Goal: Task Accomplishment & Management: Use online tool/utility

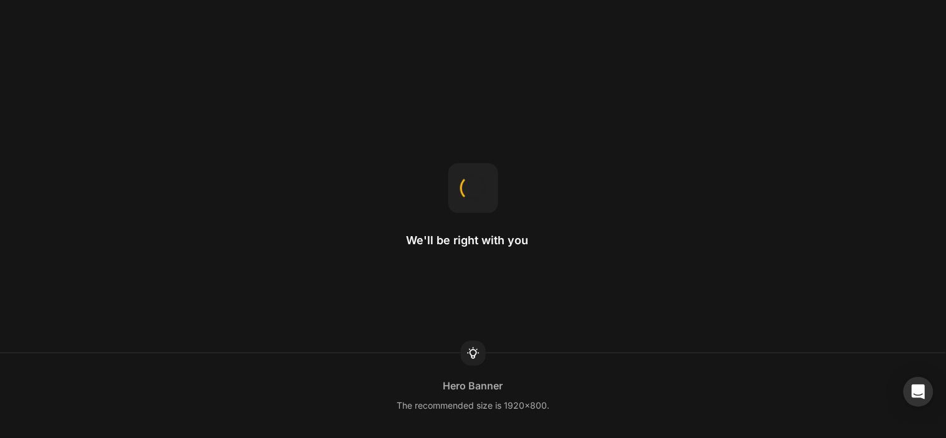
drag, startPoint x: 320, startPoint y: 114, endPoint x: 310, endPoint y: 117, distance: 10.5
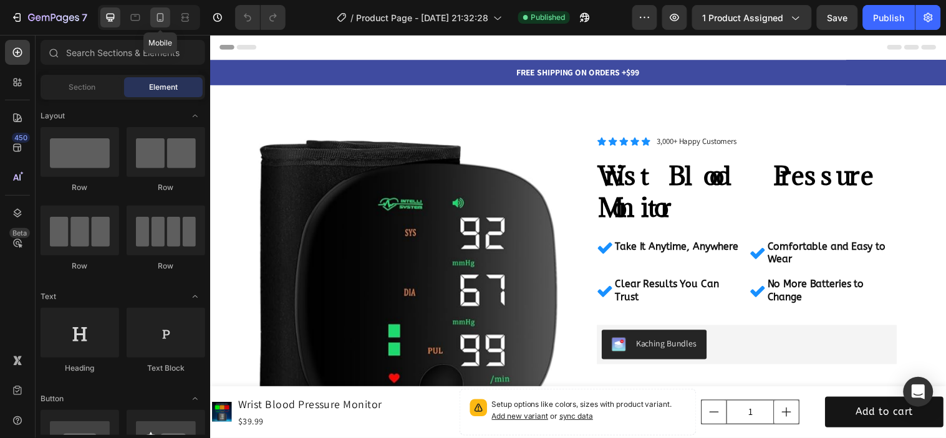
drag, startPoint x: 160, startPoint y: 12, endPoint x: 167, endPoint y: 15, distance: 7.3
click at [162, 12] on icon at bounding box center [160, 17] width 12 height 12
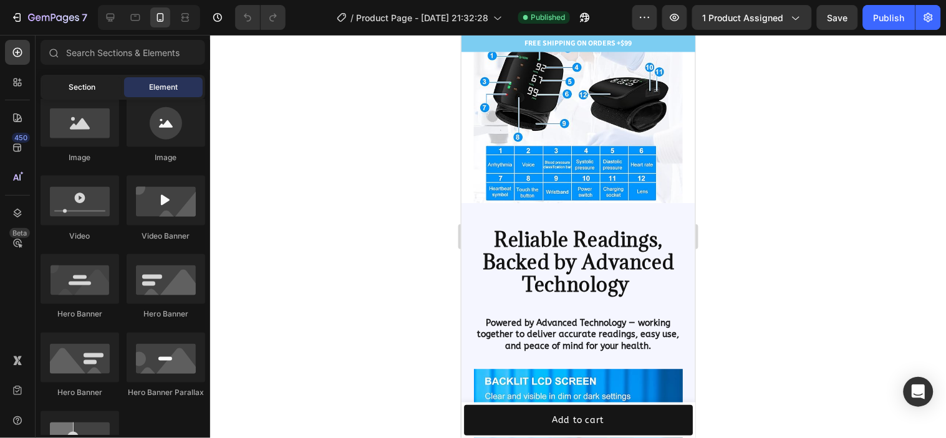
scroll to position [277, 0]
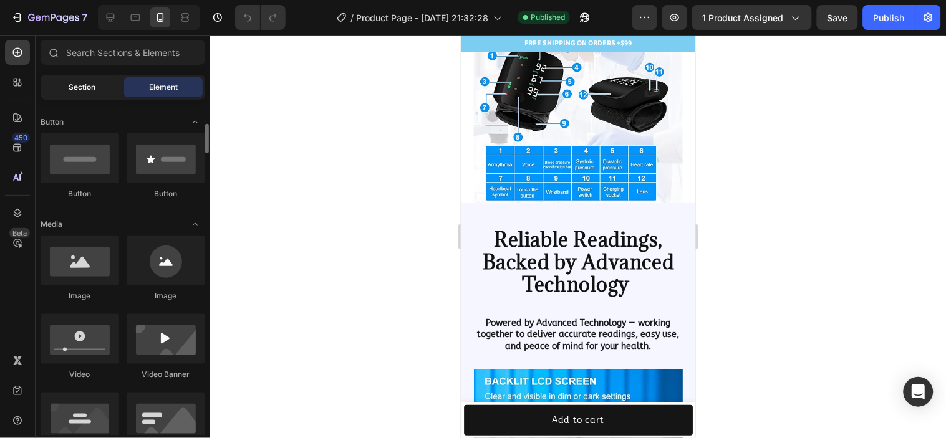
click at [102, 79] on div "Section" at bounding box center [82, 87] width 79 height 20
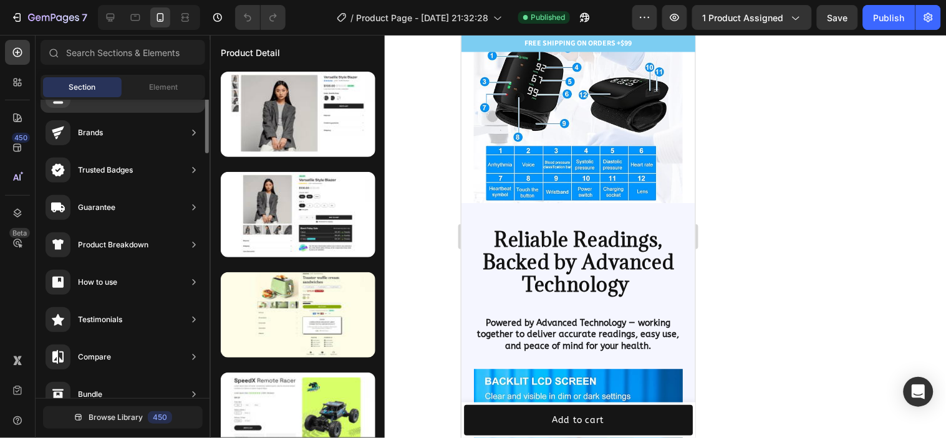
scroll to position [0, 0]
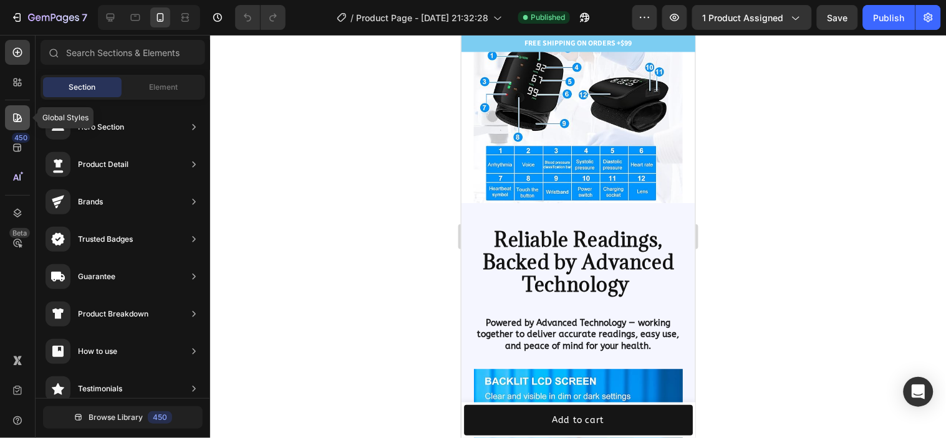
click at [22, 116] on icon at bounding box center [17, 118] width 12 height 12
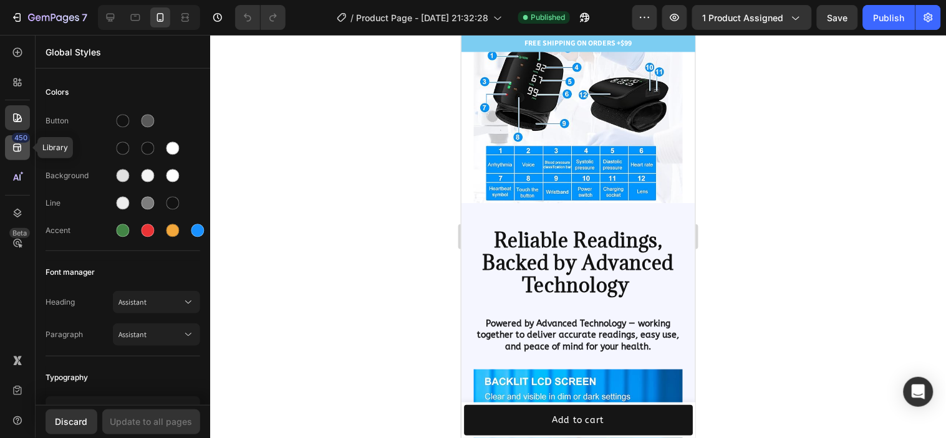
click at [12, 140] on div "450" at bounding box center [21, 138] width 18 height 10
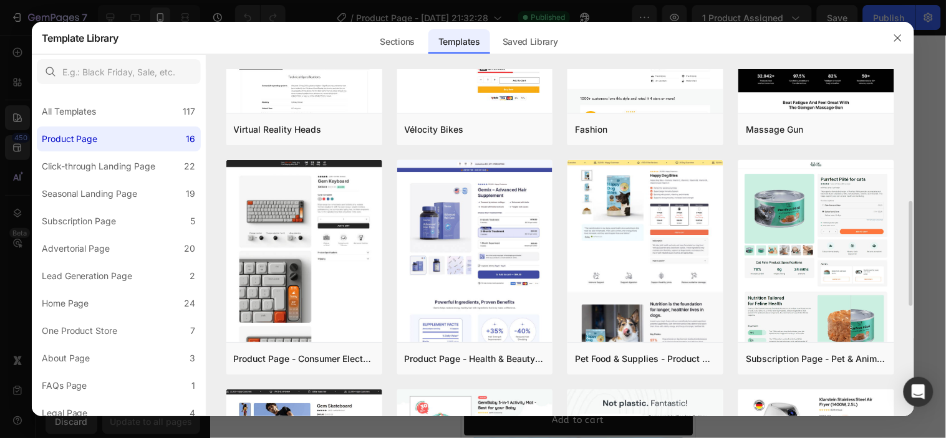
scroll to position [208, 0]
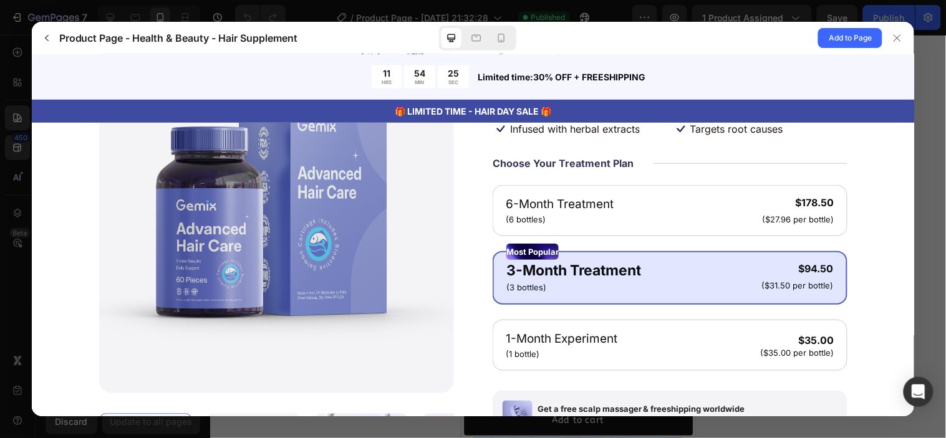
scroll to position [277, 0]
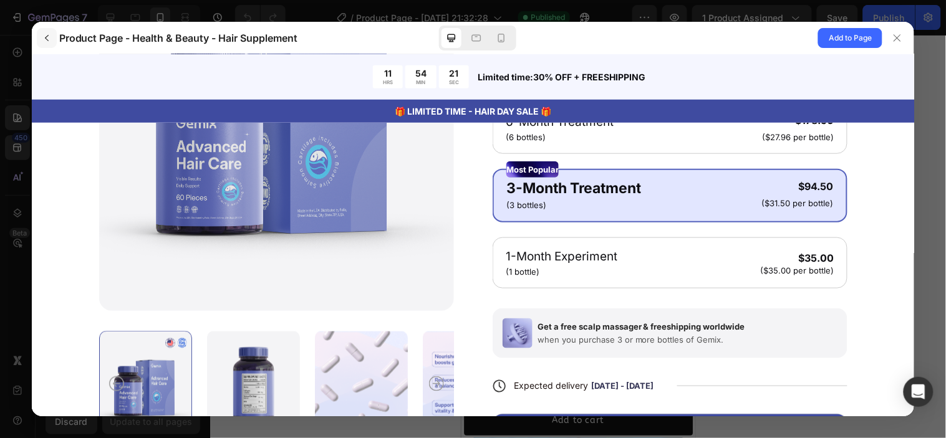
click at [51, 47] on button "button" at bounding box center [47, 38] width 20 height 20
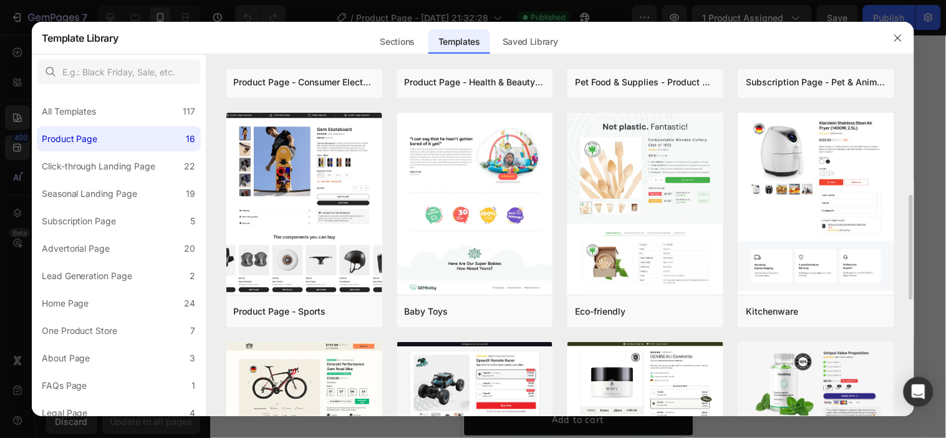
scroll to position [693, 0]
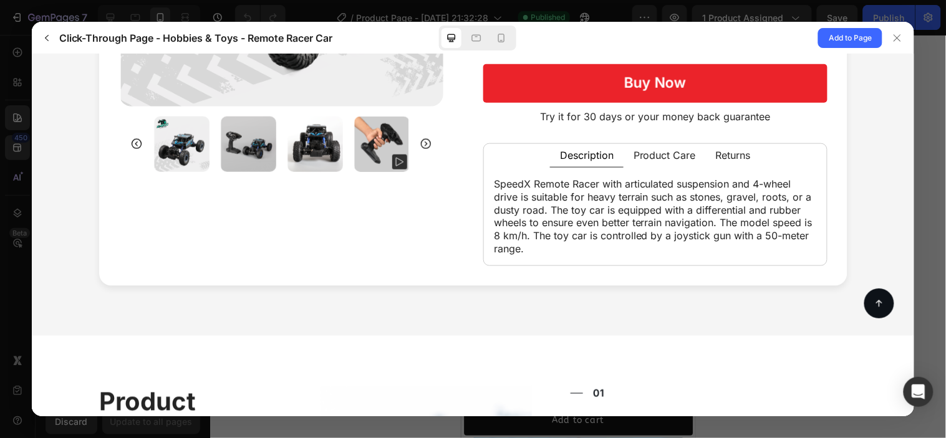
scroll to position [0, 0]
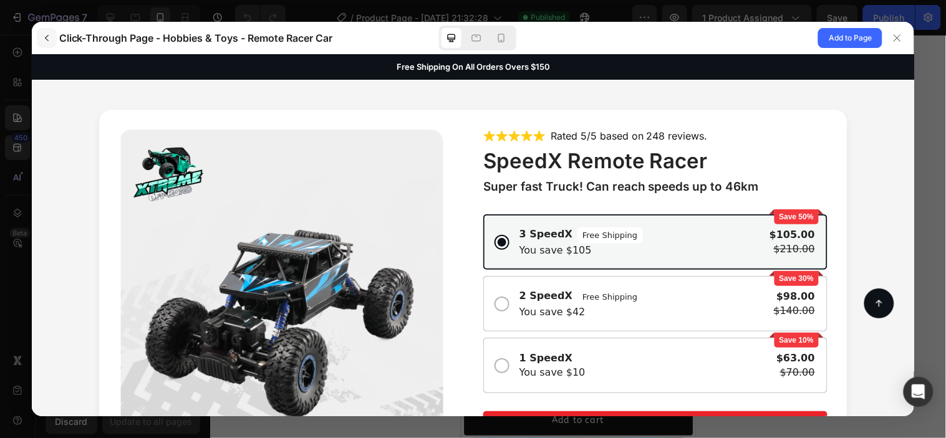
click at [44, 39] on icon "button" at bounding box center [47, 38] width 10 height 10
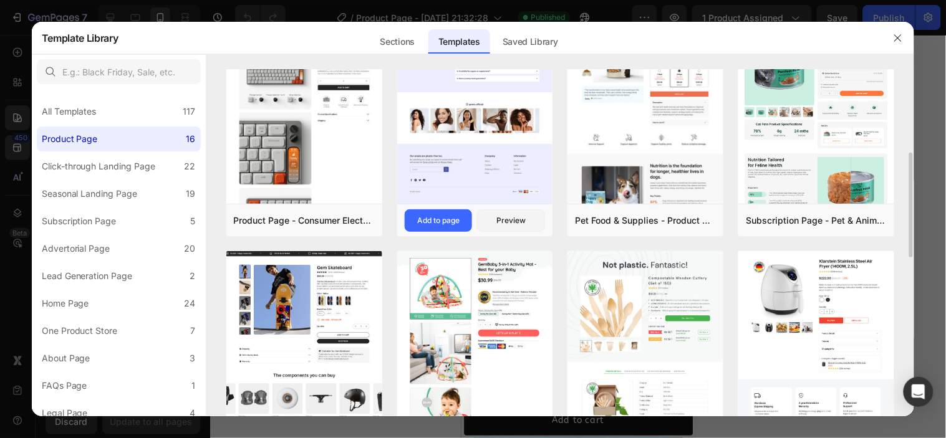
scroll to position [208, 0]
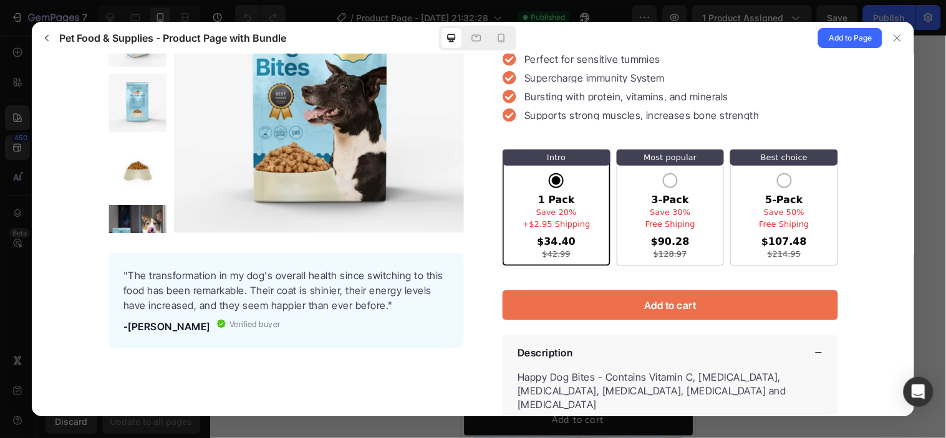
scroll to position [277, 0]
click at [675, 158] on div "3-Pack Most popular Save 30% Free Shiping $90.28 $128.97" at bounding box center [670, 207] width 108 height 117
click at [31, 54] on input "3-Pack Most popular Save 30% Free Shiping $90.28 $128.97" at bounding box center [31, 54] width 0 height 0
click at [645, 174] on div "3-Pack Most popular Save 30% Free Shiping $90.28 $128.97" at bounding box center [670, 216] width 50 height 85
click at [31, 54] on input "3-Pack Most popular Save 30% Free Shiping $90.28 $128.97" at bounding box center [31, 54] width 0 height 0
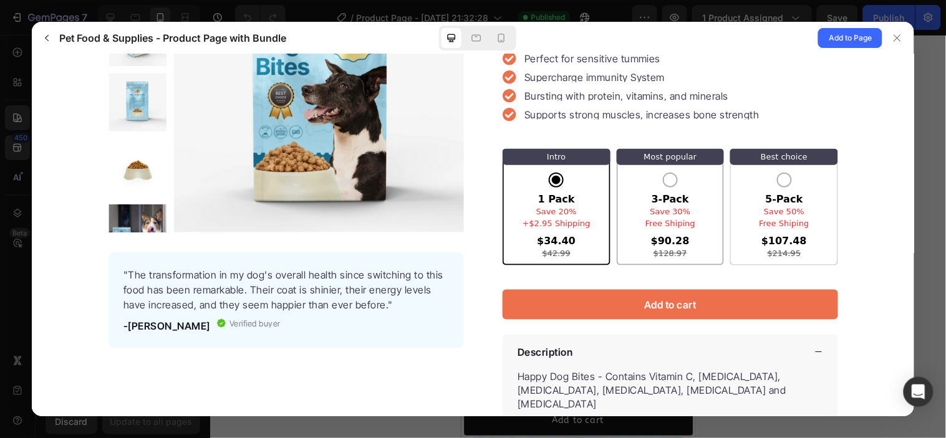
click at [679, 174] on div "3-Pack Most popular Save 30% Free Shiping $90.28 $128.97" at bounding box center [670, 216] width 50 height 85
click at [31, 54] on input "3-Pack Most popular Save 30% Free Shiping $90.28 $128.97" at bounding box center [31, 54] width 0 height 0
click at [671, 174] on div "3-Pack Most popular Save 30% Free Shiping $90.28 $128.97" at bounding box center [670, 216] width 50 height 85
click at [31, 54] on input "3-Pack Most popular Save 30% Free Shiping $90.28 $128.97" at bounding box center [31, 54] width 0 height 0
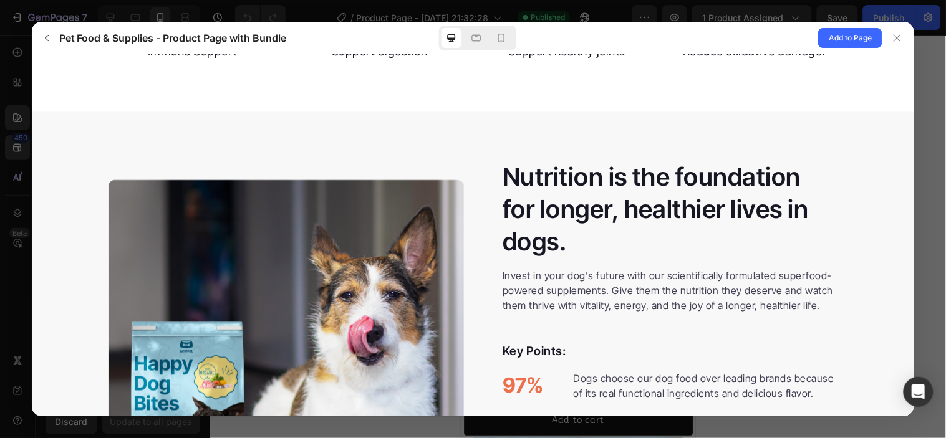
scroll to position [1039, 0]
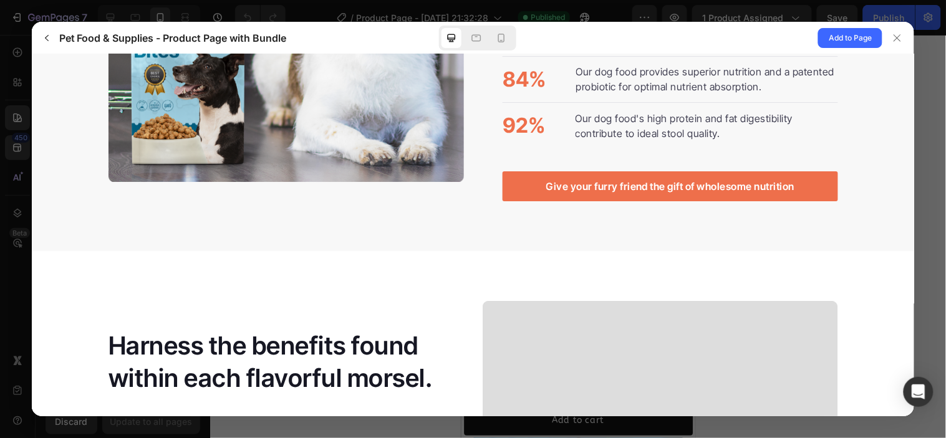
drag, startPoint x: 498, startPoint y: 190, endPoint x: 483, endPoint y: 185, distance: 15.8
click at [483, 185] on gp-row "Nutrition is the foundation for longer, healthier lives in dogs. Invest in your…" at bounding box center [472, 4] width 883 height 493
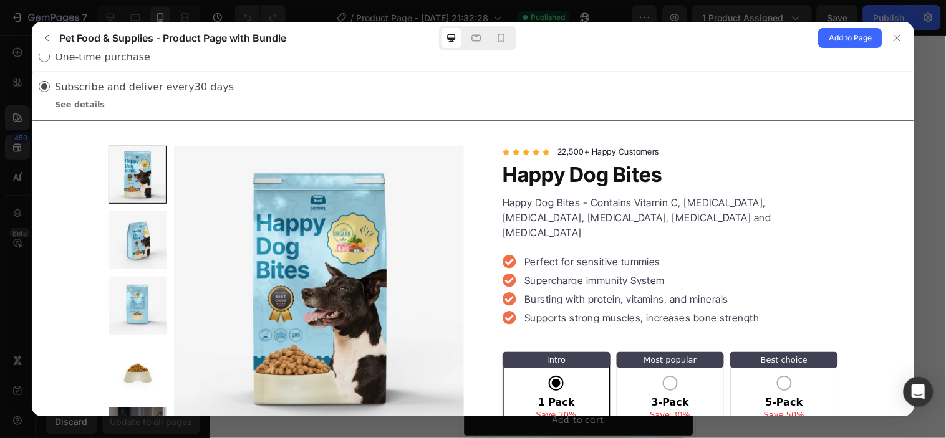
scroll to position [0, 0]
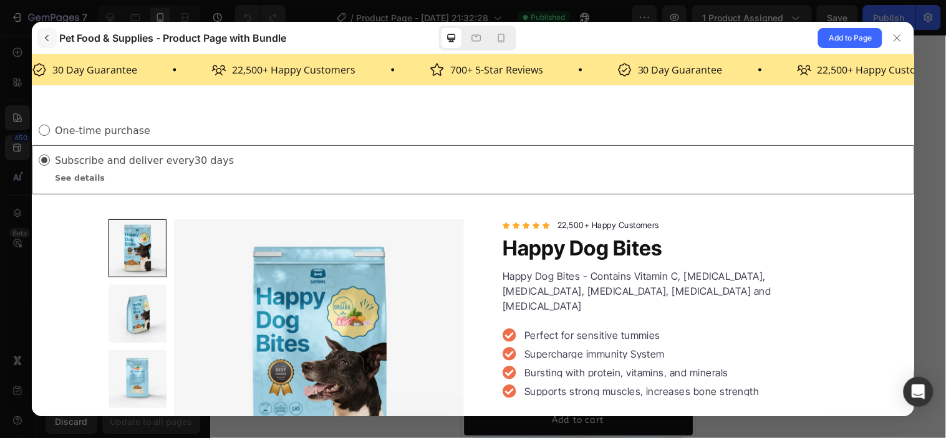
click at [40, 38] on button "button" at bounding box center [47, 38] width 20 height 20
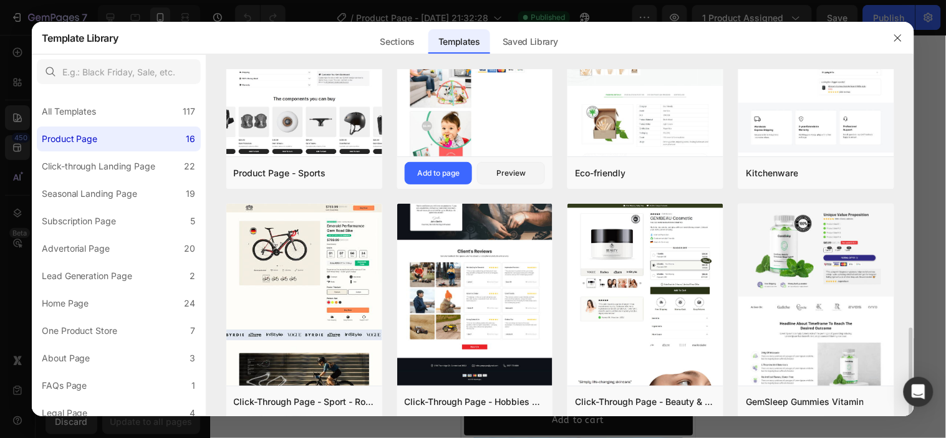
scroll to position [693, 0]
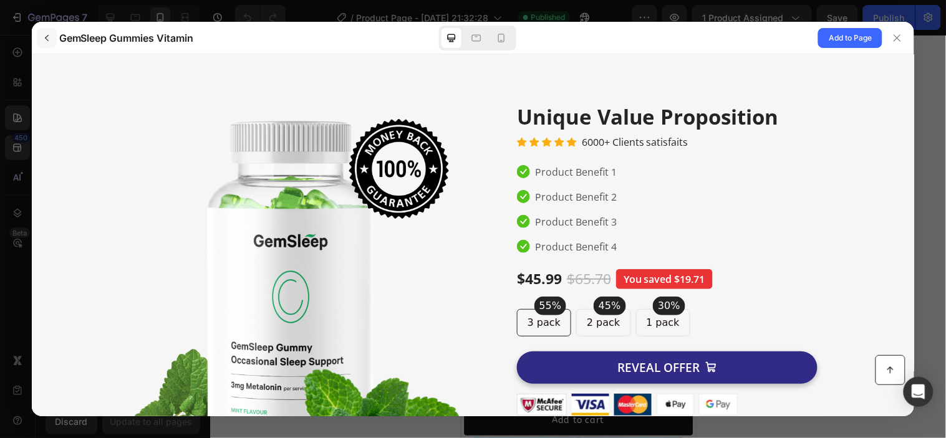
scroll to position [0, 0]
click at [56, 39] on button "button" at bounding box center [47, 38] width 20 height 20
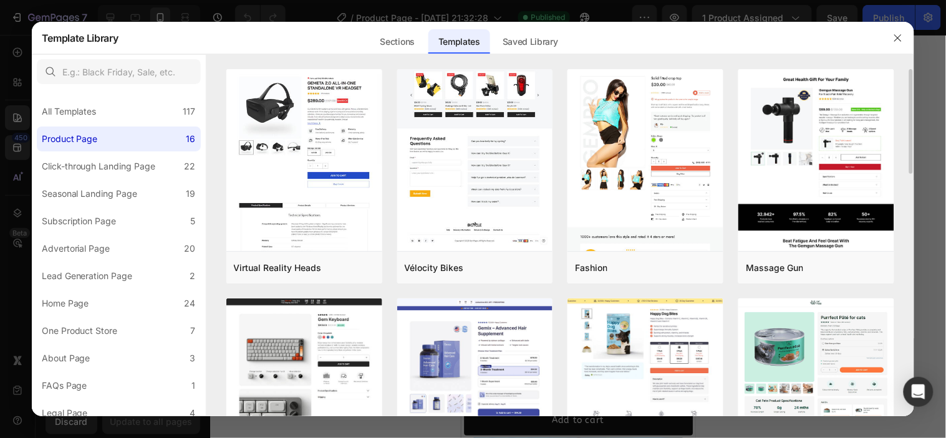
scroll to position [277, 0]
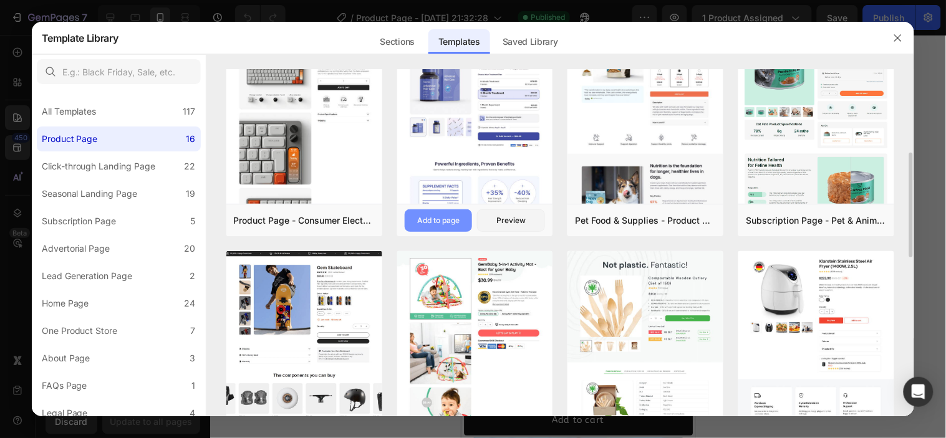
click at [437, 212] on button "Add to page" at bounding box center [439, 221] width 68 height 22
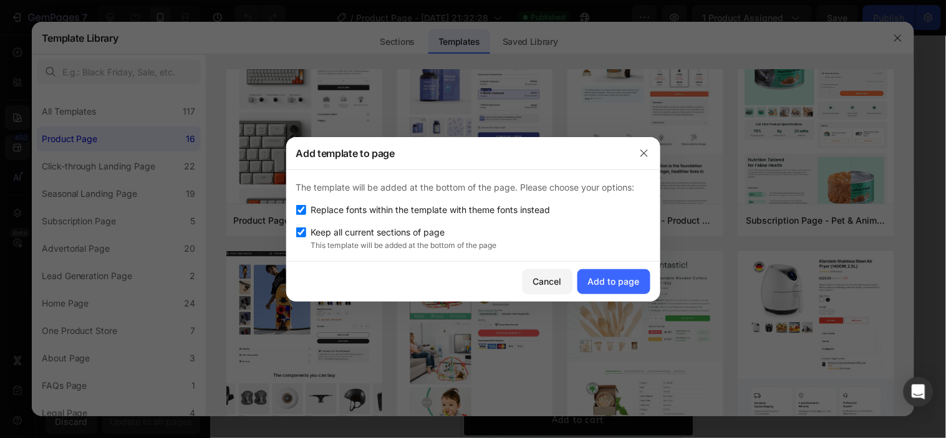
click at [303, 211] on input "checkbox" at bounding box center [301, 210] width 10 height 10
checkbox input "false"
click at [583, 283] on button "Add to page" at bounding box center [614, 281] width 73 height 25
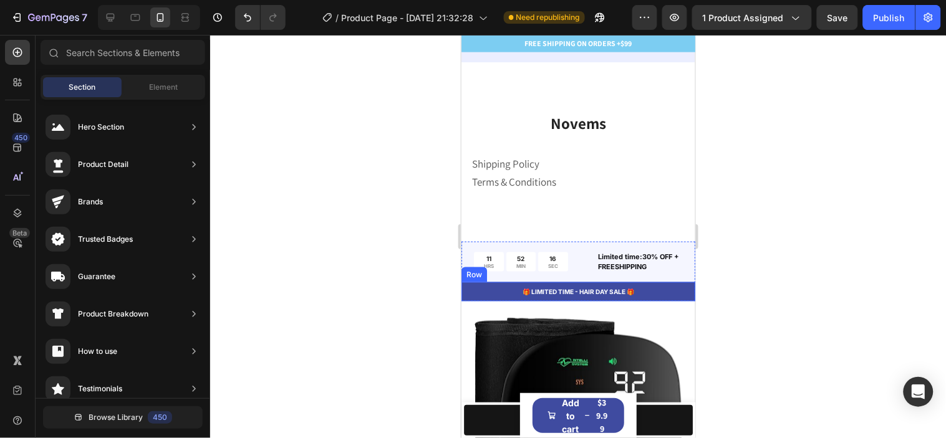
scroll to position [2811, 0]
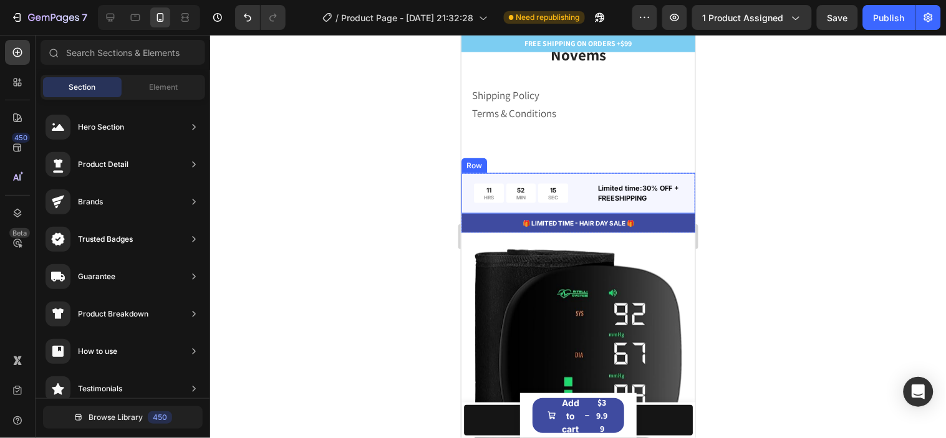
click at [581, 175] on div "11 HRS 52 MIN 15 SEC Countdown Timer Limited time:30% OFF + FREESHIPPING Text B…" at bounding box center [578, 193] width 234 height 41
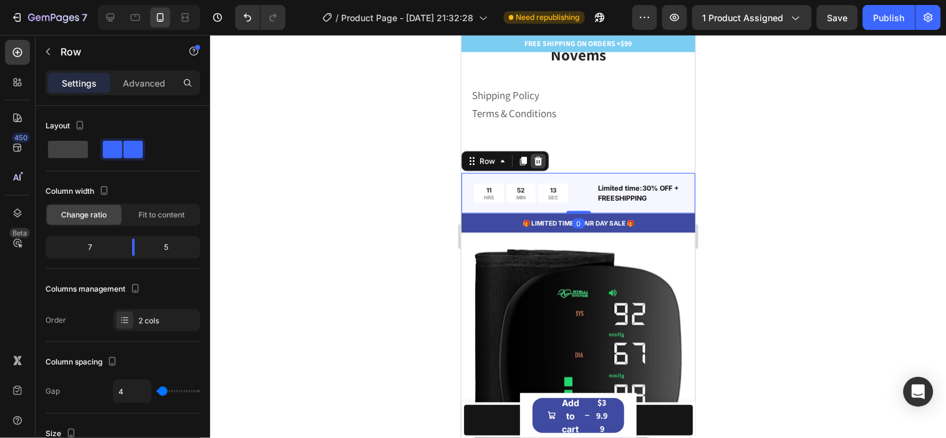
click at [541, 158] on icon at bounding box center [538, 161] width 10 height 10
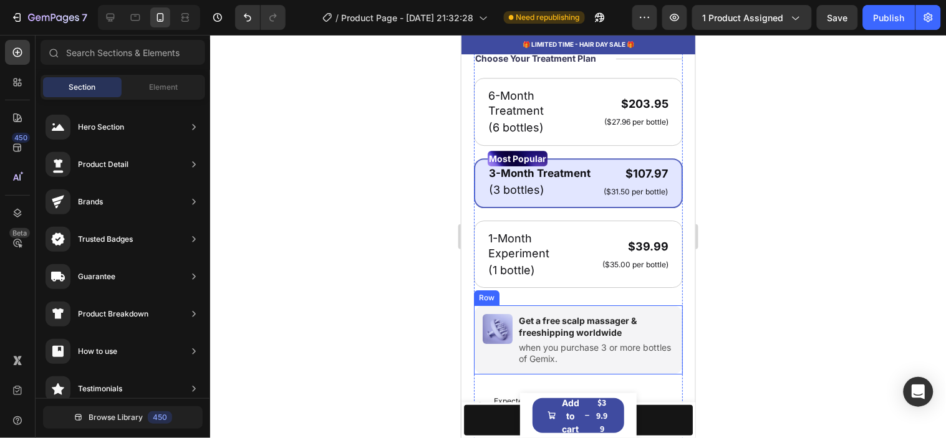
scroll to position [3504, 0]
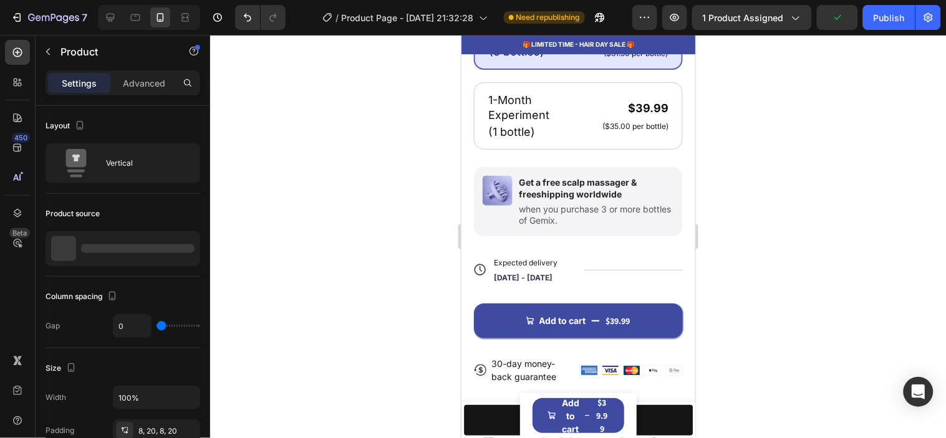
click at [623, 404] on div "Product Images Wrist Blood Pressure Monitor Product Title $39.99 Product Price …" at bounding box center [578, 415] width 117 height 45
click at [620, 407] on div "Product Images Wrist Blood Pressure Monitor Product Title $39.99 Product Price …" at bounding box center [578, 415] width 117 height 45
click at [606, 410] on button "Add to cart $39.99" at bounding box center [578, 415] width 92 height 35
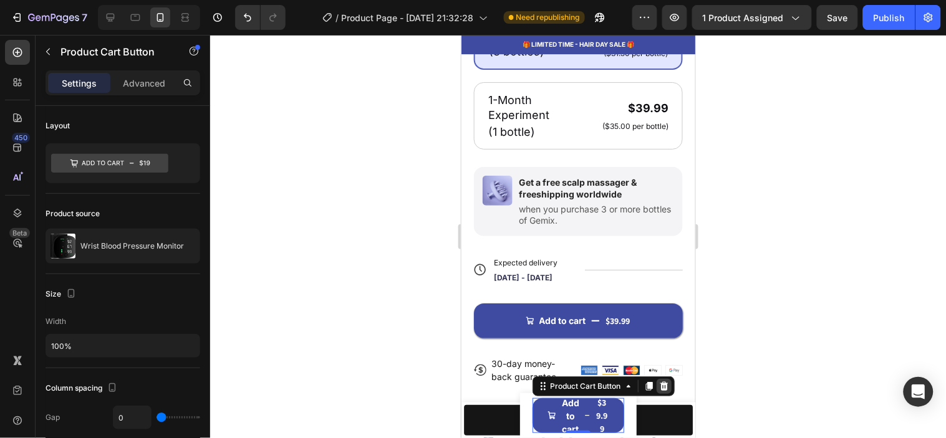
click at [659, 388] on icon at bounding box center [664, 386] width 10 height 10
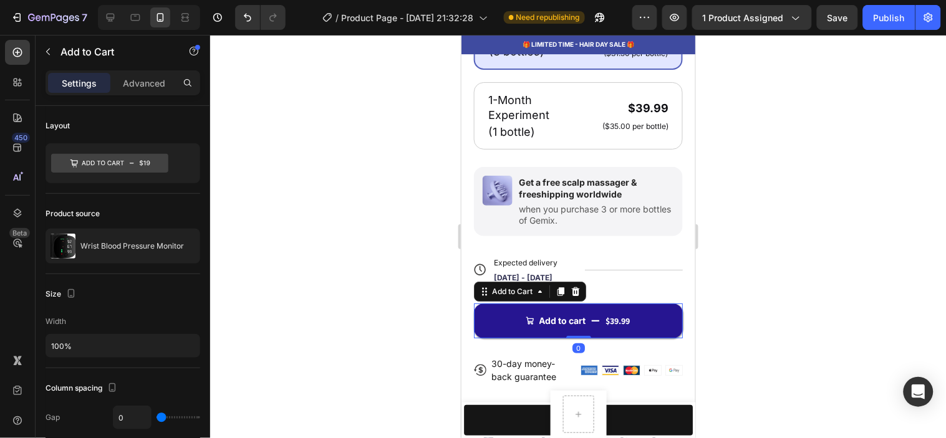
click at [596, 310] on button "Add to cart $39.99" at bounding box center [577, 320] width 209 height 35
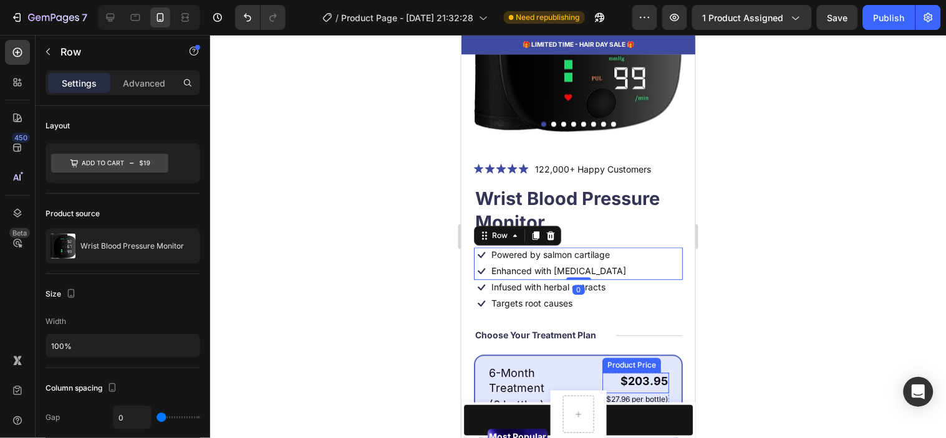
scroll to position [3227, 0]
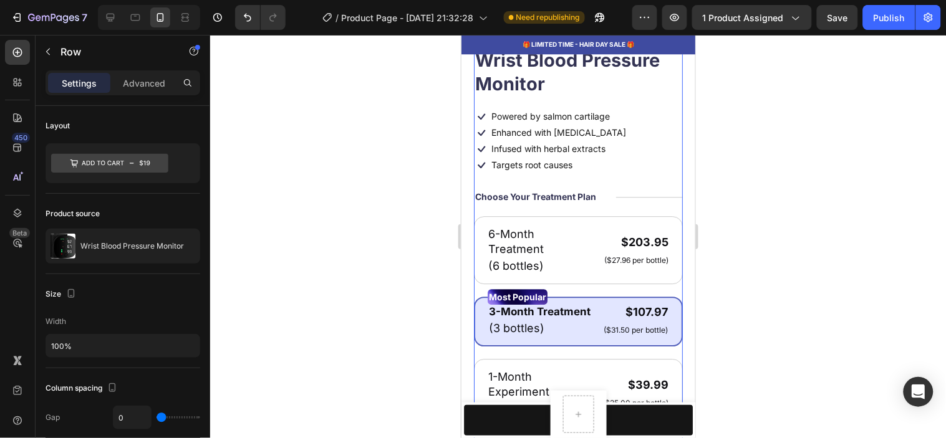
click at [631, 202] on div "Icon Icon Icon Icon Icon Icon List 122,000+ Happy Customers Text Block Row Wris…" at bounding box center [577, 341] width 209 height 639
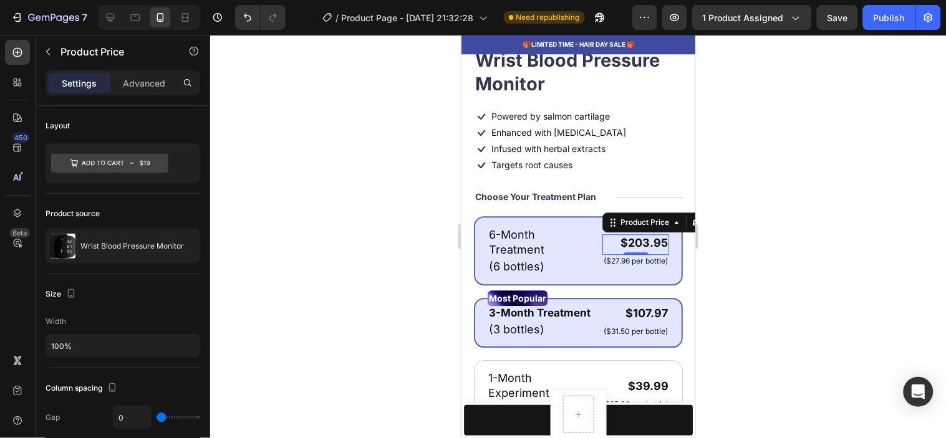
click at [634, 234] on div "$203.95" at bounding box center [635, 242] width 67 height 17
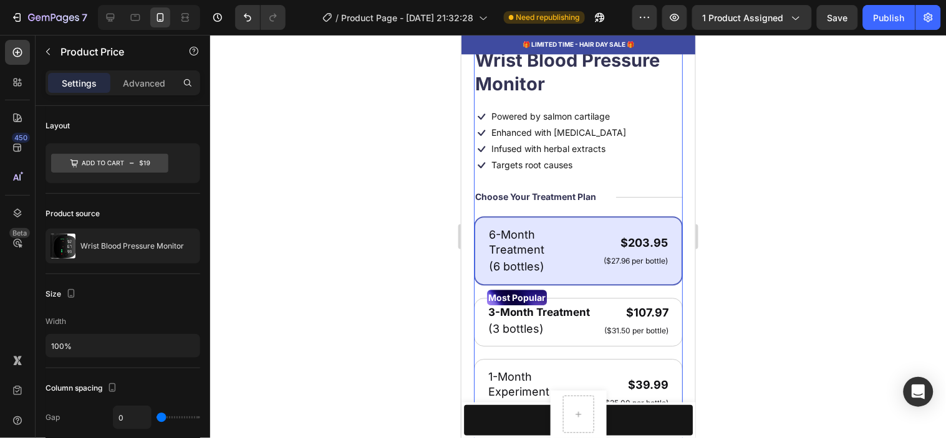
click at [563, 195] on div "Icon Icon Icon Icon Icon Icon List 122,000+ Happy Customers Text Block Row Wris…" at bounding box center [577, 341] width 209 height 639
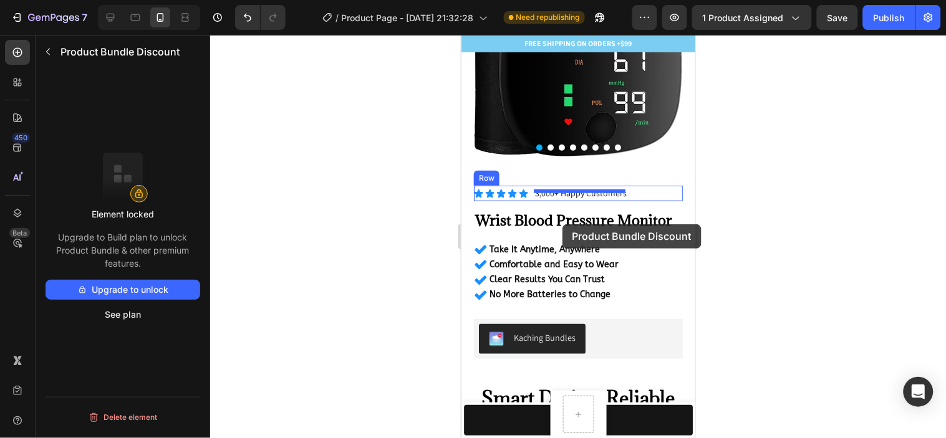
scroll to position [208, 0]
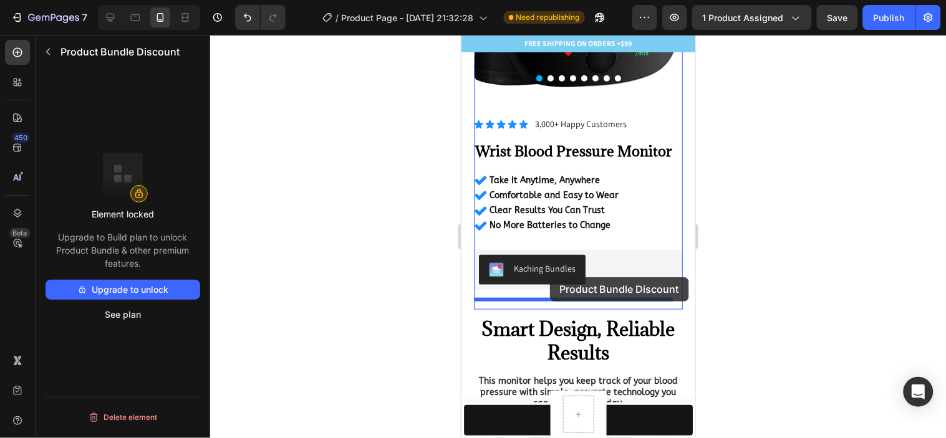
drag, startPoint x: 571, startPoint y: 214, endPoint x: 550, endPoint y: 277, distance: 66.7
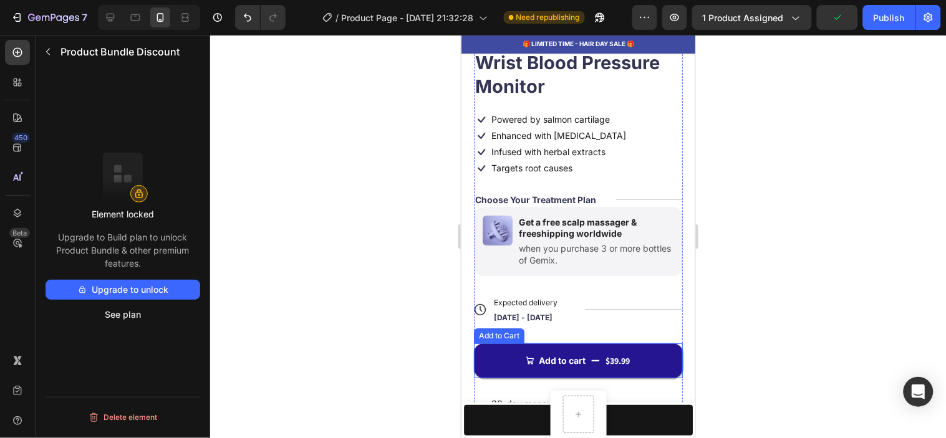
scroll to position [3534, 0]
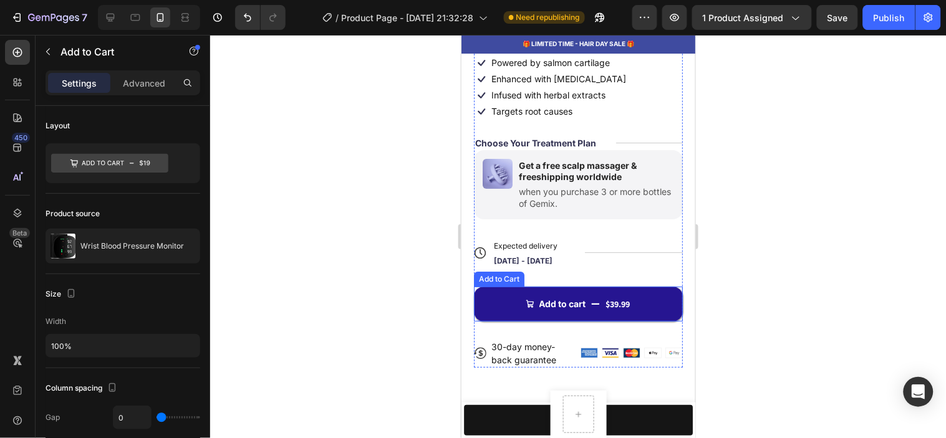
click at [660, 286] on button "Add to cart $39.99" at bounding box center [577, 303] width 209 height 35
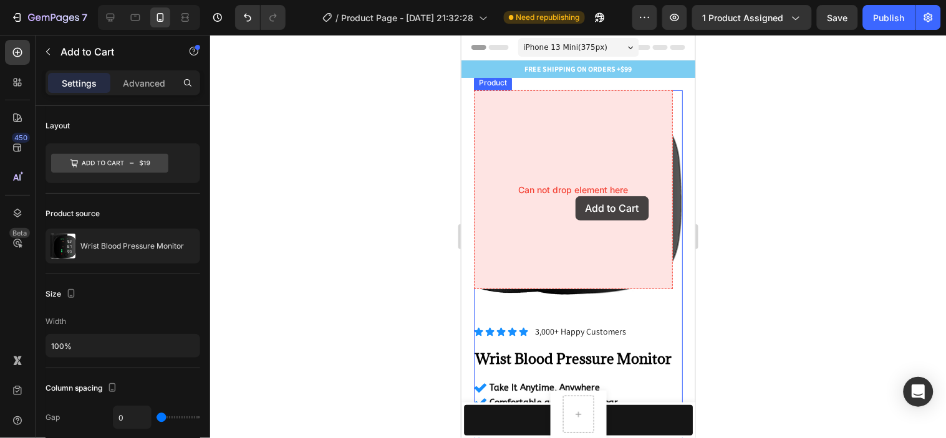
scroll to position [415, 0]
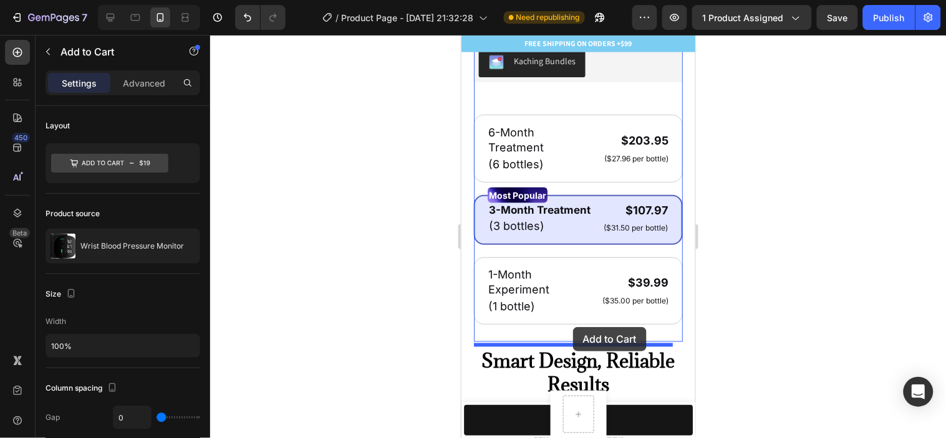
drag, startPoint x: 651, startPoint y: 283, endPoint x: 573, endPoint y: 327, distance: 89.4
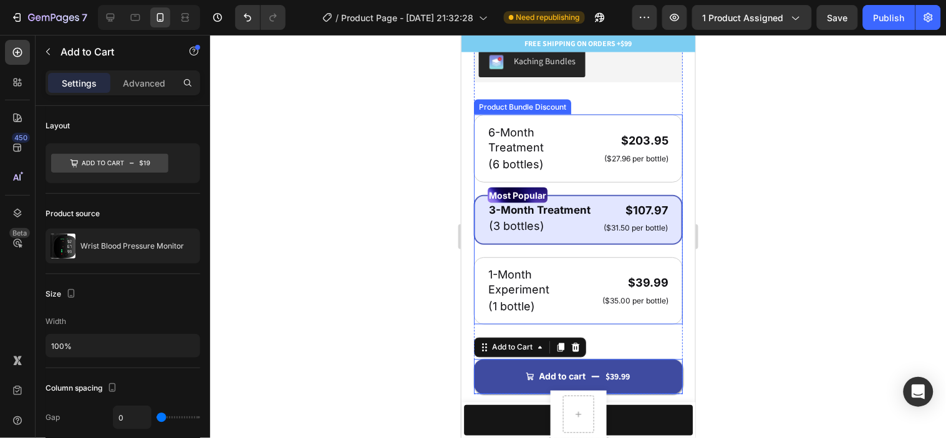
scroll to position [554, 0]
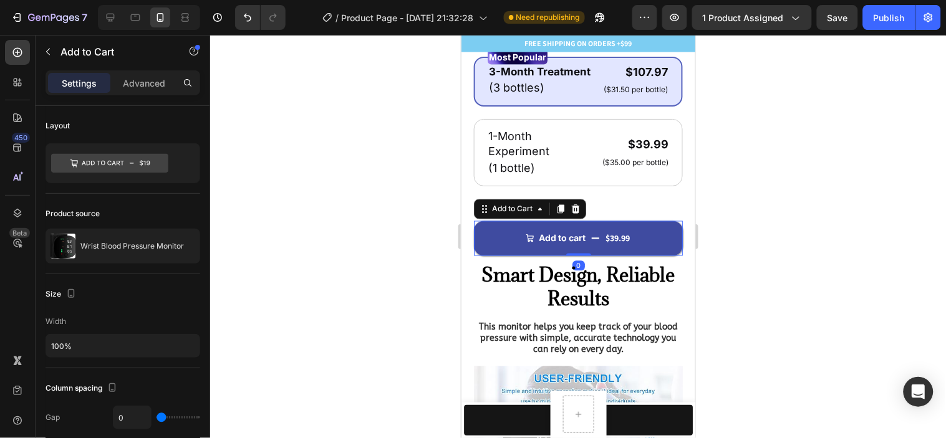
click at [762, 230] on div at bounding box center [578, 237] width 736 height 404
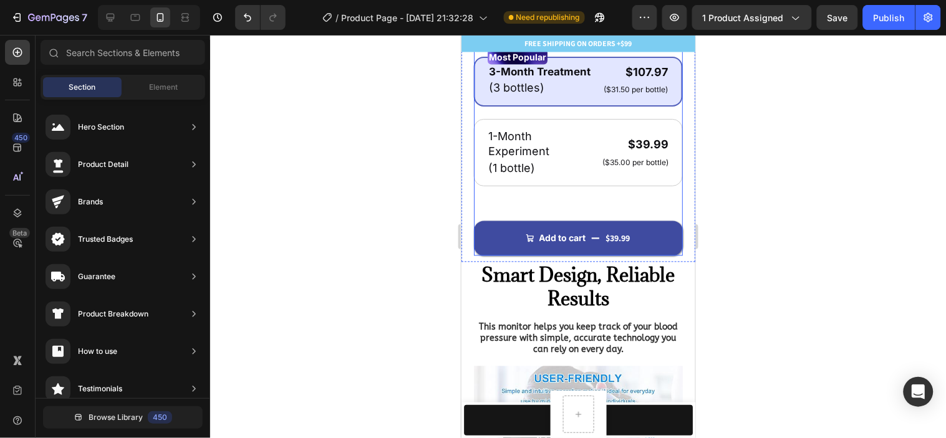
click at [616, 198] on div "Icon Icon Icon Icon Icon Icon List 3,000+ Happy Customers Text Block Row Wrist …" at bounding box center [577, 13] width 209 height 486
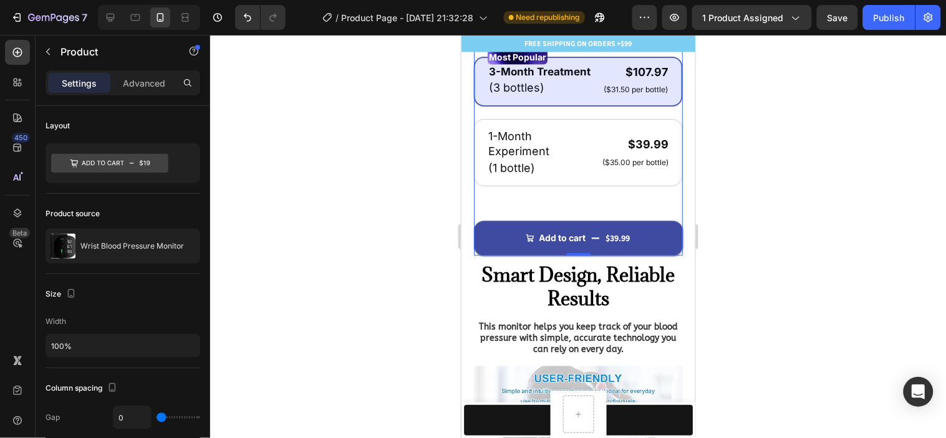
click at [715, 132] on div at bounding box center [578, 237] width 736 height 404
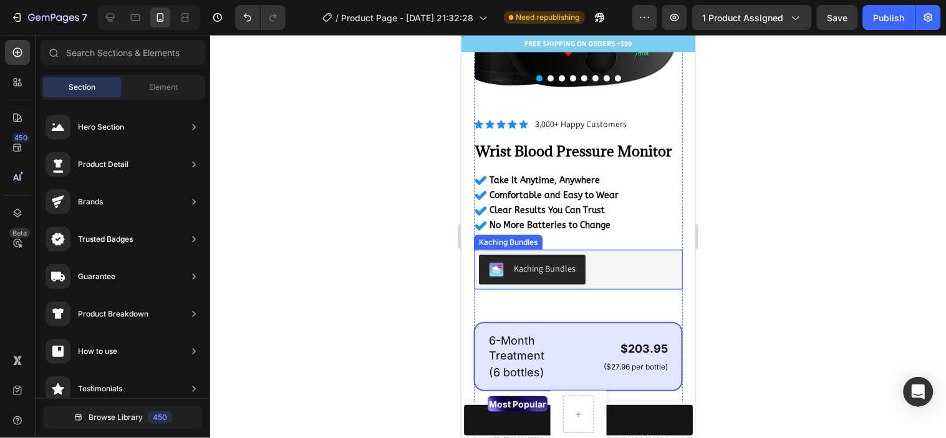
scroll to position [277, 0]
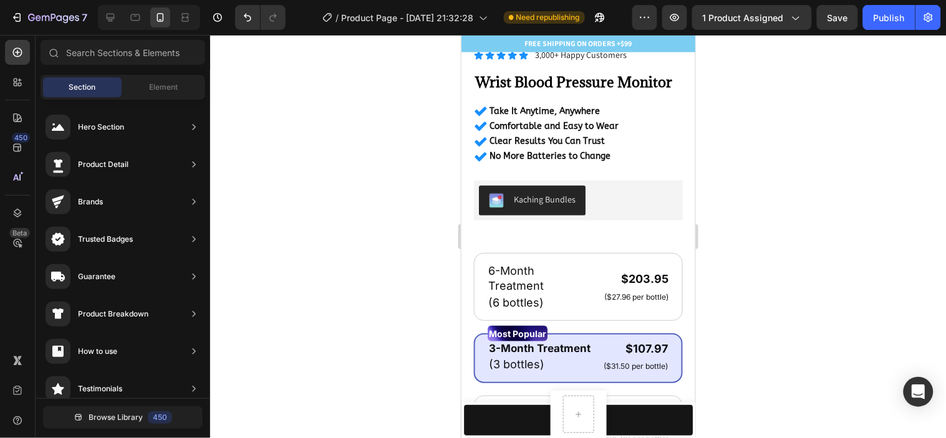
click at [730, 227] on div at bounding box center [578, 237] width 736 height 404
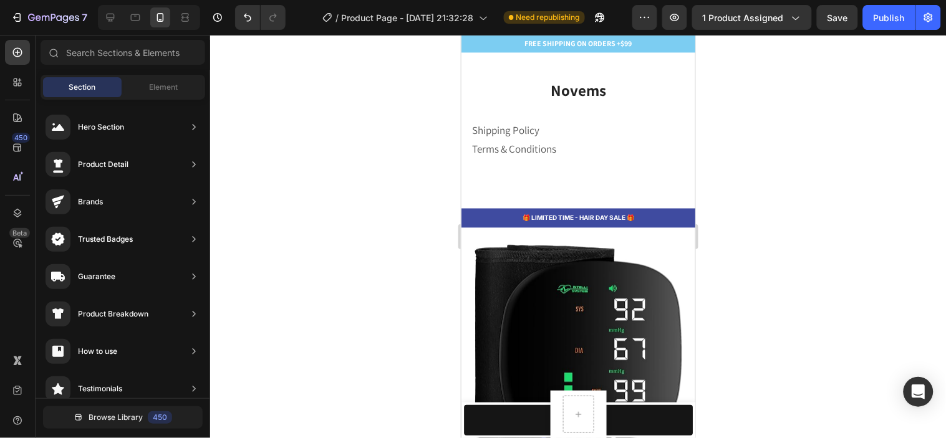
scroll to position [3041, 0]
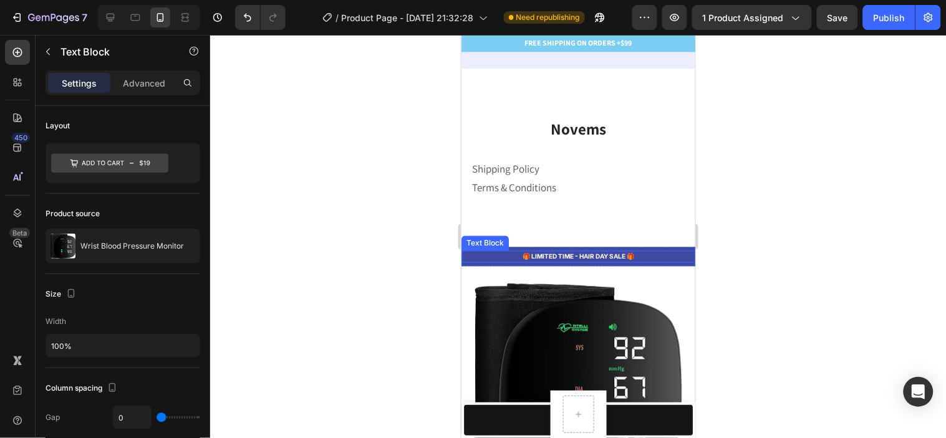
click at [658, 253] on p "🎁 LIMITED TIME - HAIR DAY SALE 🎁" at bounding box center [577, 256] width 231 height 9
click at [561, 239] on icon at bounding box center [560, 239] width 8 height 9
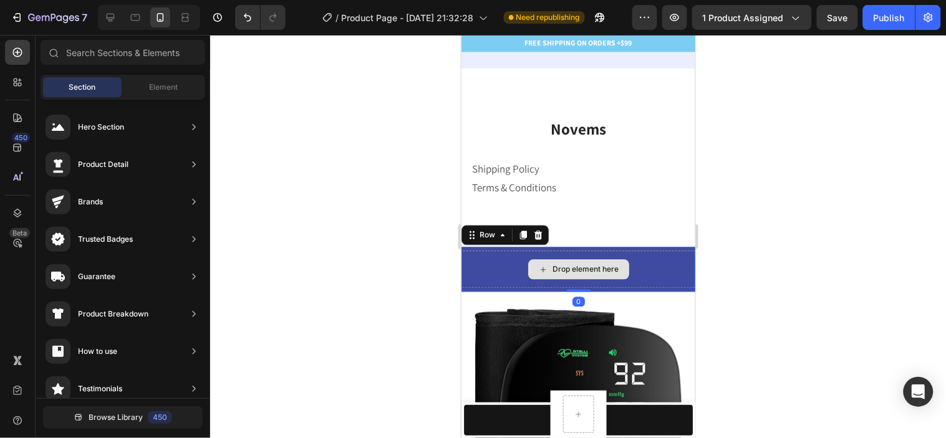
click at [636, 257] on div "Drop element here" at bounding box center [578, 269] width 234 height 37
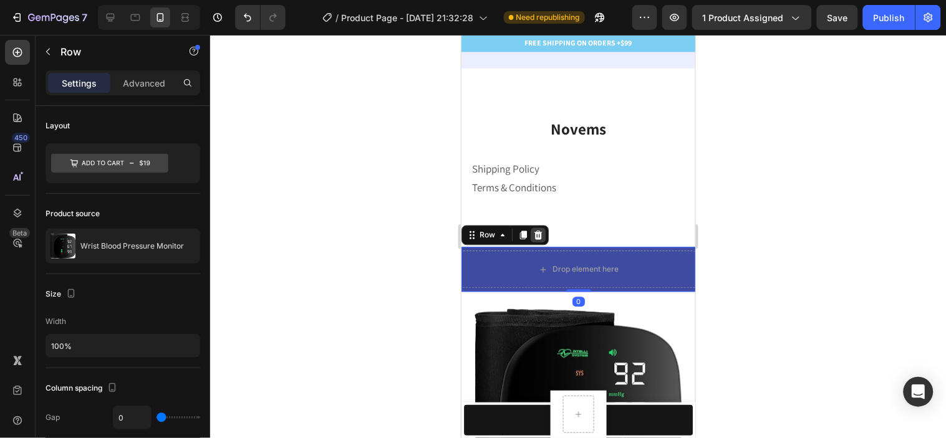
click at [535, 228] on div at bounding box center [537, 235] width 15 height 15
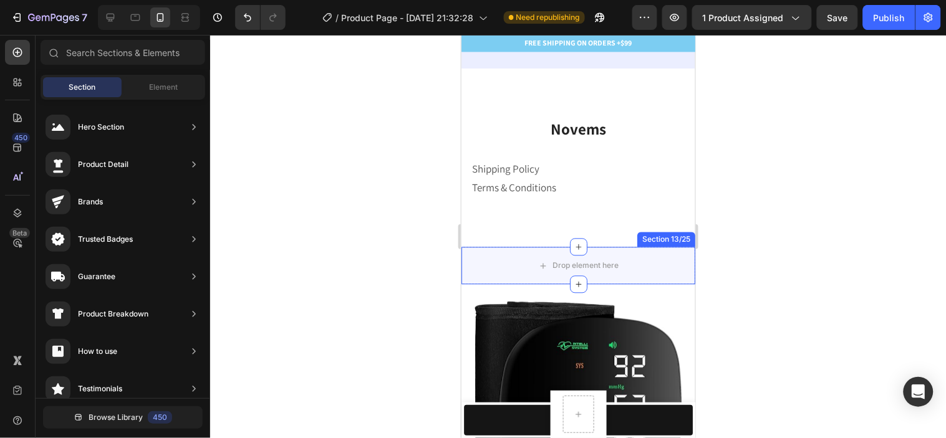
scroll to position [3111, 0]
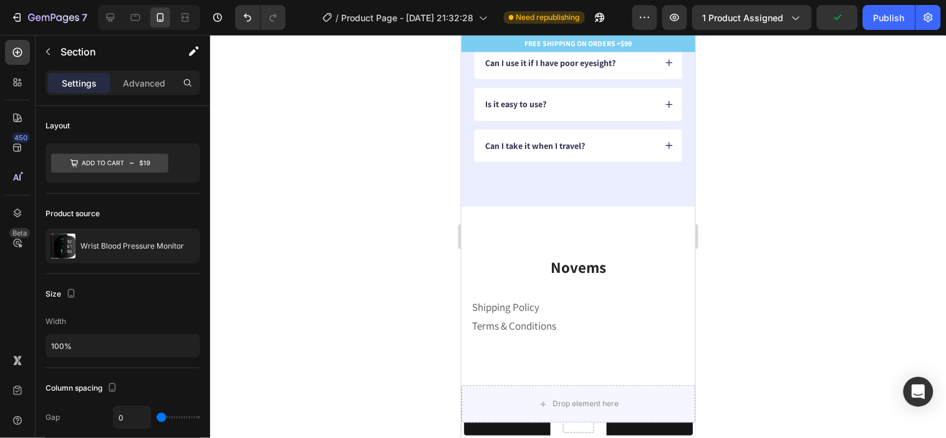
scroll to position [3180, 0]
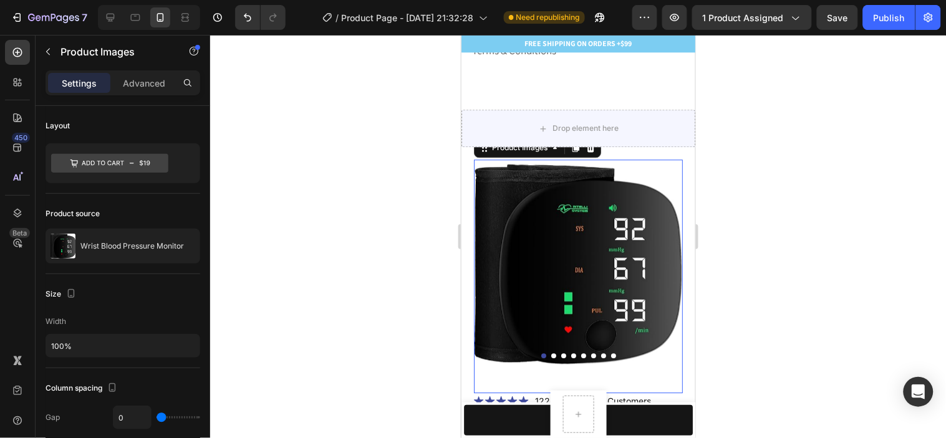
click at [657, 160] on img at bounding box center [577, 263] width 209 height 209
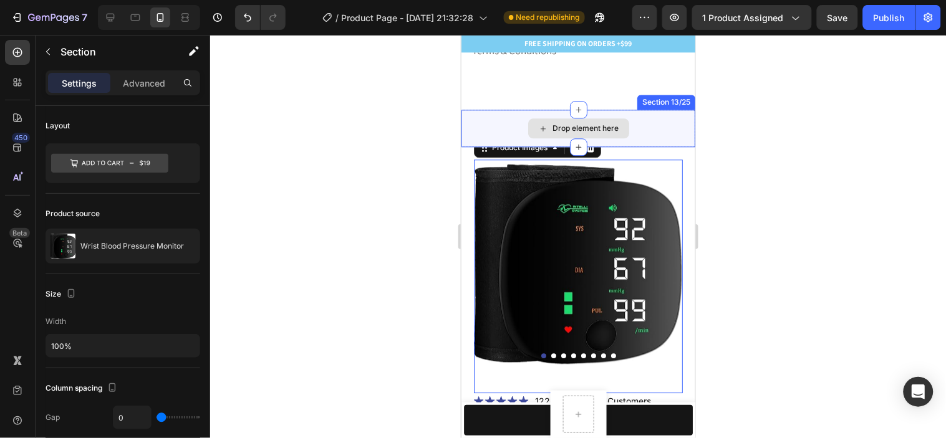
click at [639, 125] on div "Drop element here" at bounding box center [578, 127] width 234 height 37
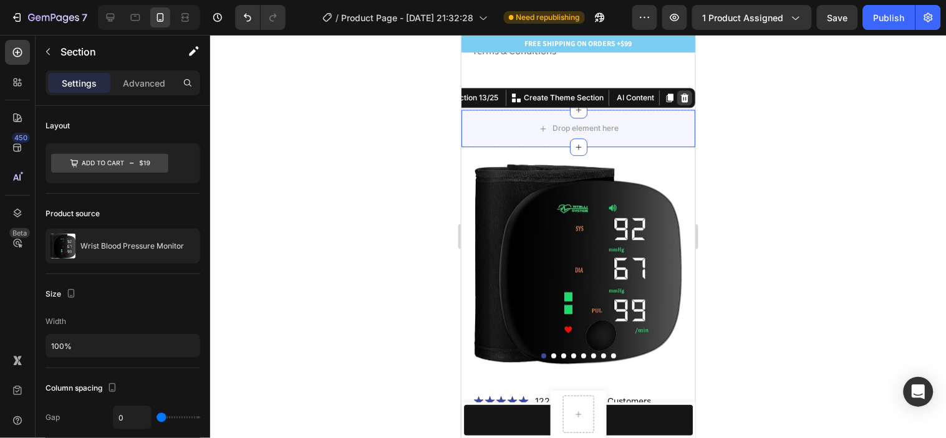
drag, startPoint x: 680, startPoint y: 90, endPoint x: 674, endPoint y: 96, distance: 9.3
click at [677, 95] on div "Section 13/25 You can create reusable sections Create Theme Section AI Content …" at bounding box center [563, 97] width 263 height 20
click at [680, 98] on icon at bounding box center [684, 97] width 8 height 9
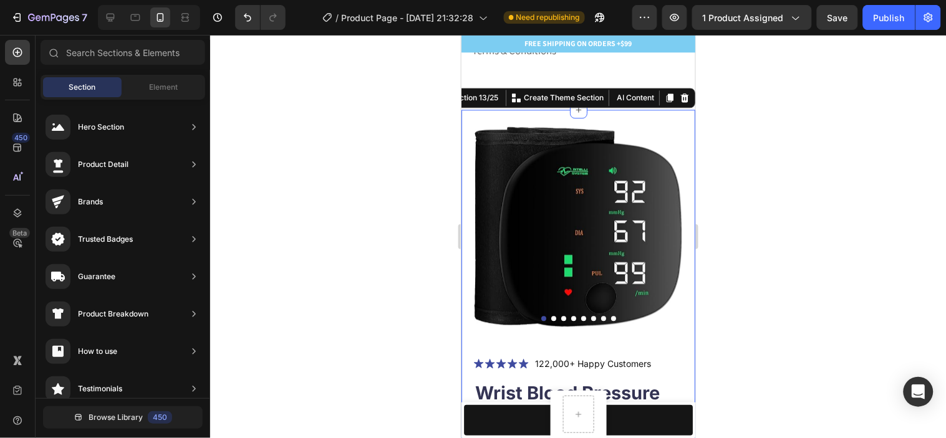
click at [654, 116] on div "Product Images Icon Icon Icon Icon Icon Icon List 122,000+ Happy Customers Text…" at bounding box center [578, 427] width 234 height 637
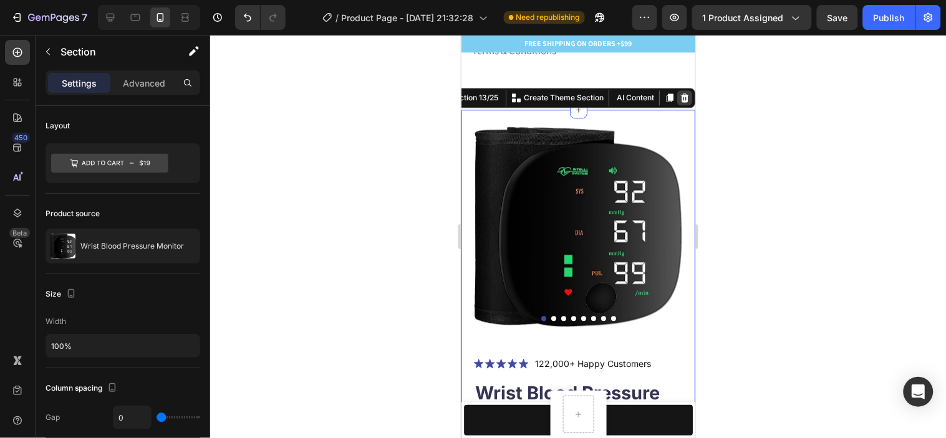
click at [680, 97] on icon at bounding box center [684, 97] width 8 height 9
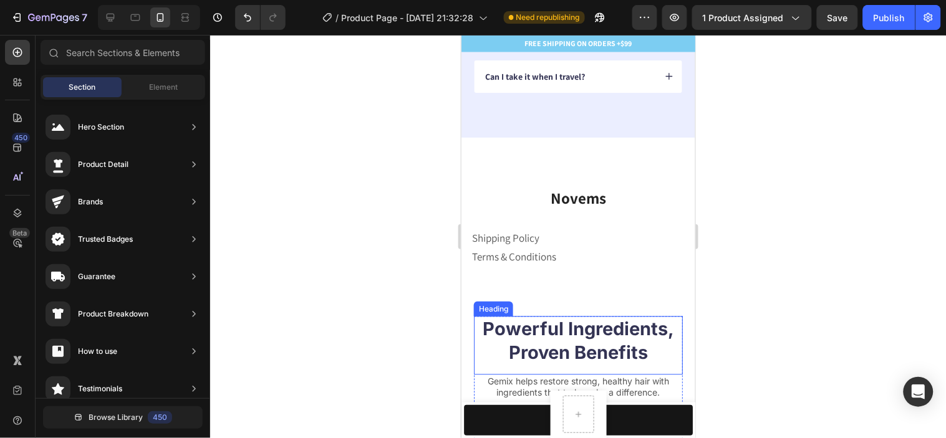
scroll to position [3041, 0]
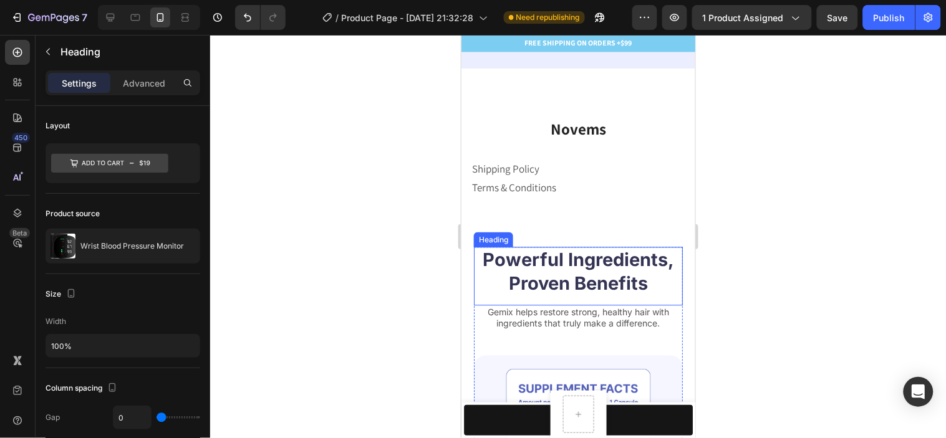
click at [669, 258] on h2 "Powerful Ingredients, Proven Benefits" at bounding box center [577, 271] width 209 height 49
click at [568, 233] on icon at bounding box center [564, 235] width 10 height 10
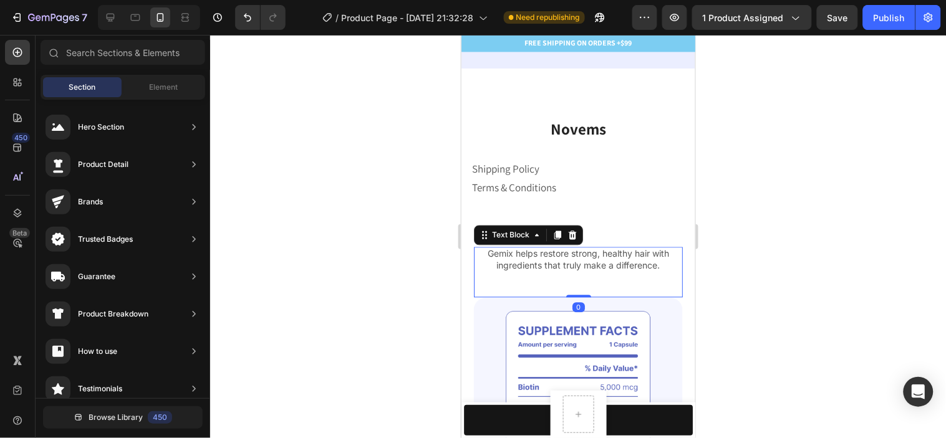
click at [669, 264] on p "Gemix helps restore strong, healthy hair with ingredients that truly make a dif…" at bounding box center [578, 259] width 206 height 22
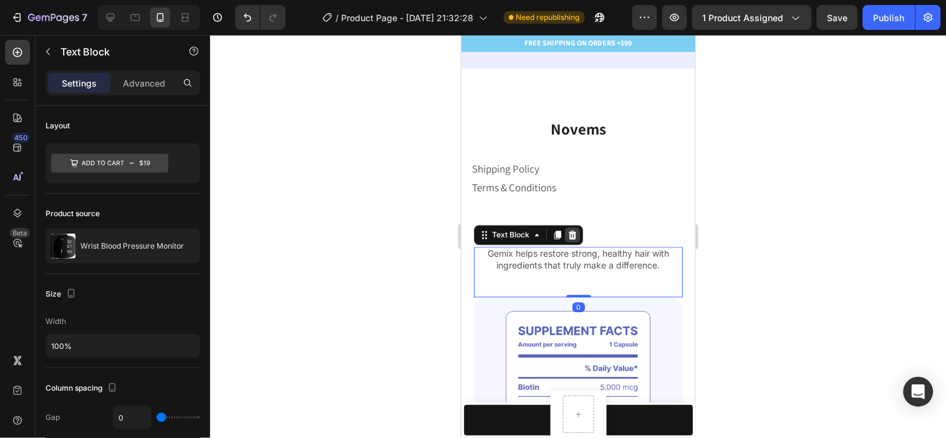
click at [574, 234] on icon at bounding box center [572, 235] width 8 height 9
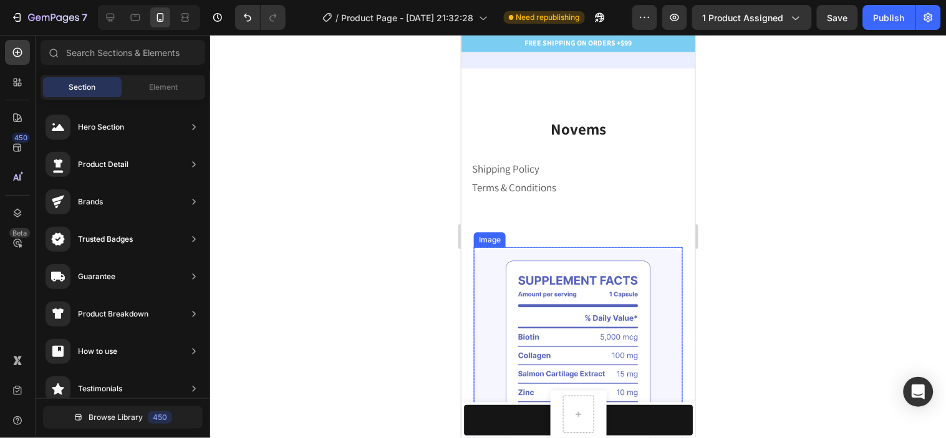
click at [644, 273] on img at bounding box center [577, 363] width 209 height 232
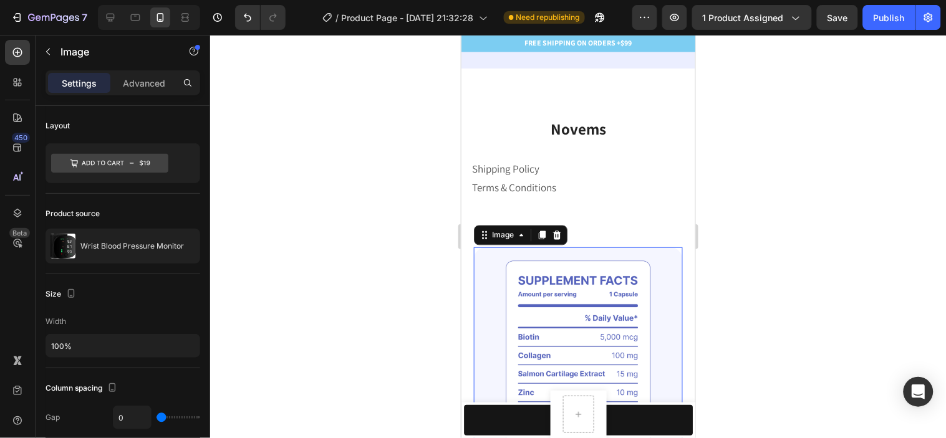
click at [562, 241] on div at bounding box center [556, 235] width 15 height 15
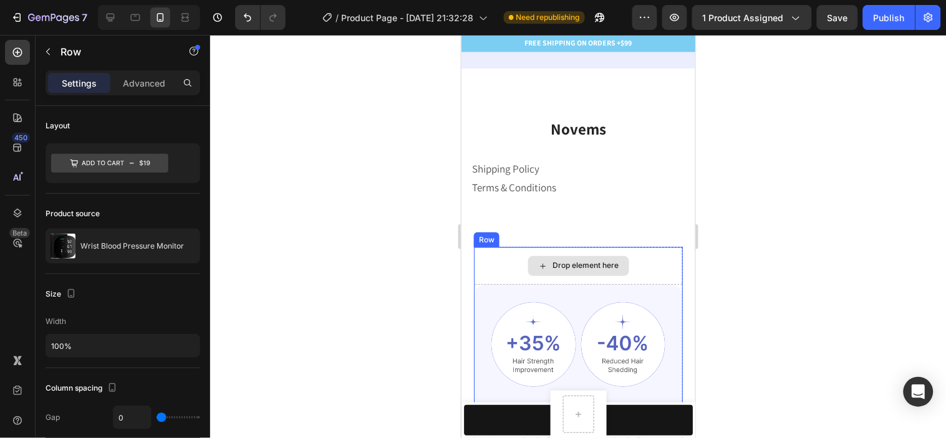
click at [650, 264] on div "Drop element here" at bounding box center [577, 265] width 209 height 37
click at [554, 228] on div at bounding box center [550, 235] width 15 height 15
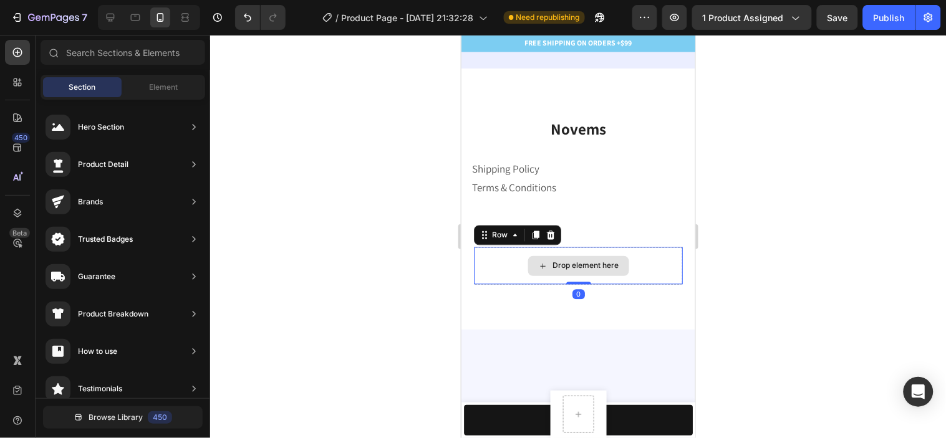
click at [656, 273] on div "Drop element here" at bounding box center [577, 265] width 209 height 37
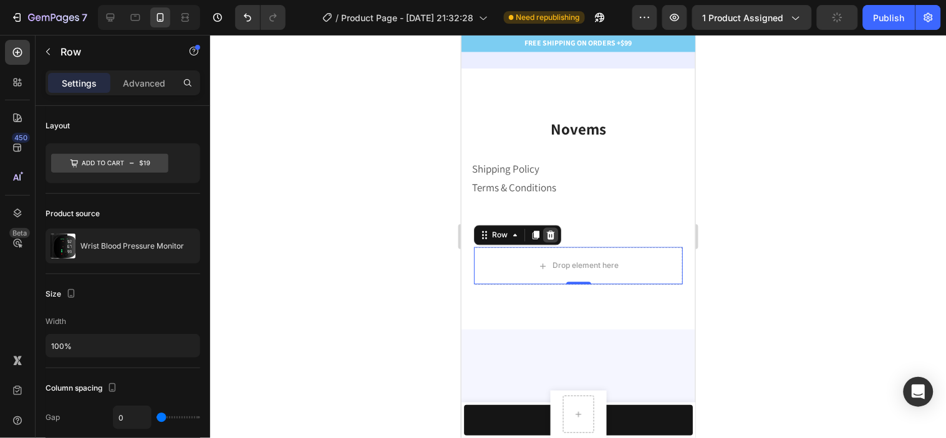
click at [554, 241] on div at bounding box center [550, 235] width 15 height 15
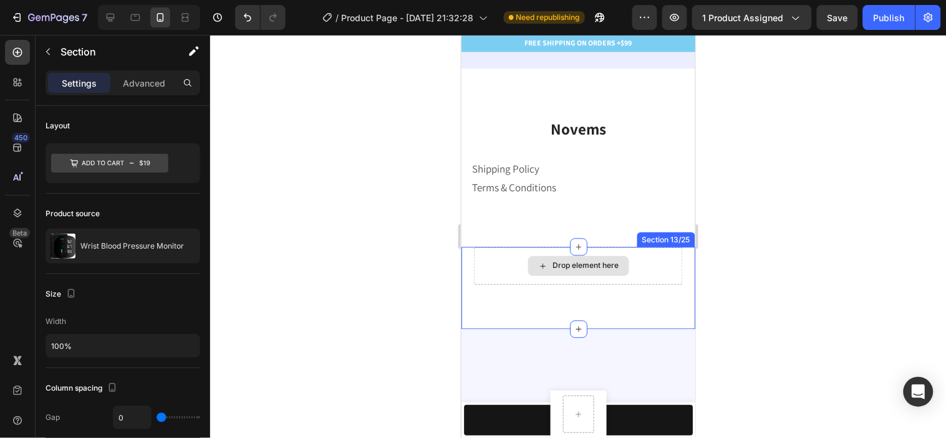
click at [650, 270] on div "Drop element here" at bounding box center [577, 265] width 209 height 37
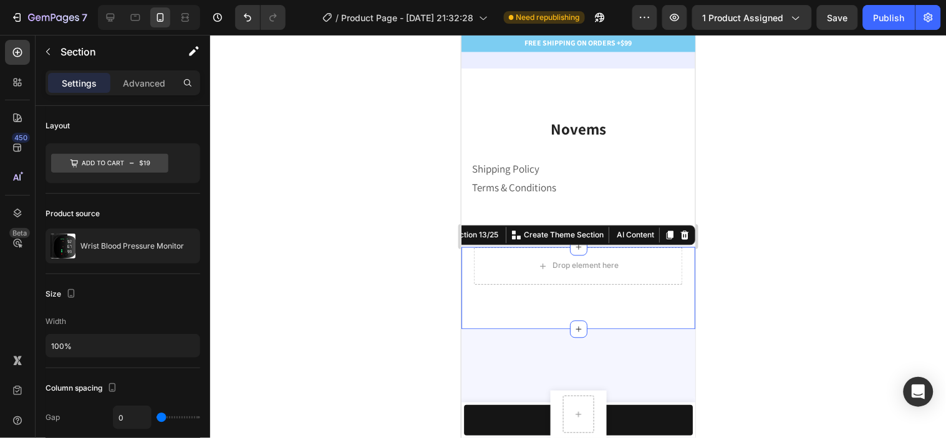
click at [679, 240] on icon at bounding box center [684, 235] width 10 height 10
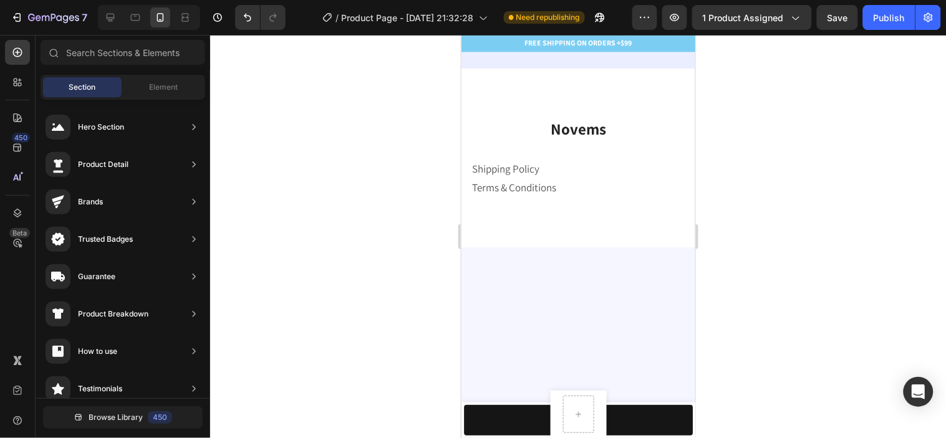
click at [663, 269] on div at bounding box center [578, 434] width 234 height 375
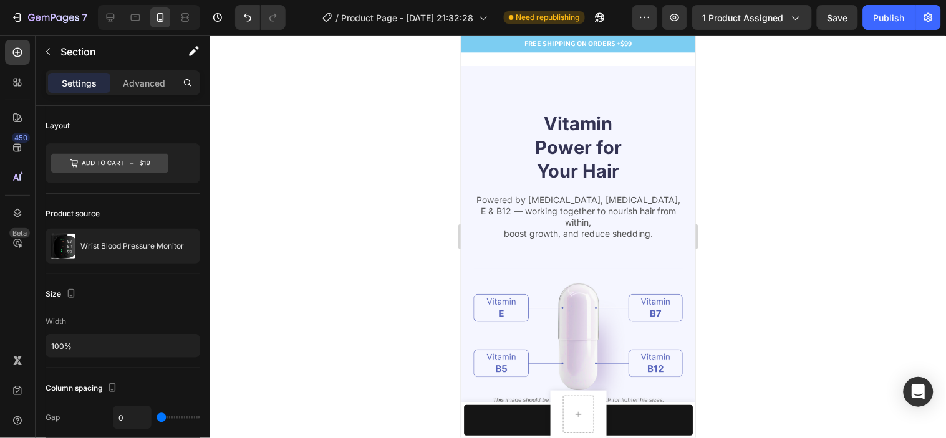
scroll to position [3111, 0]
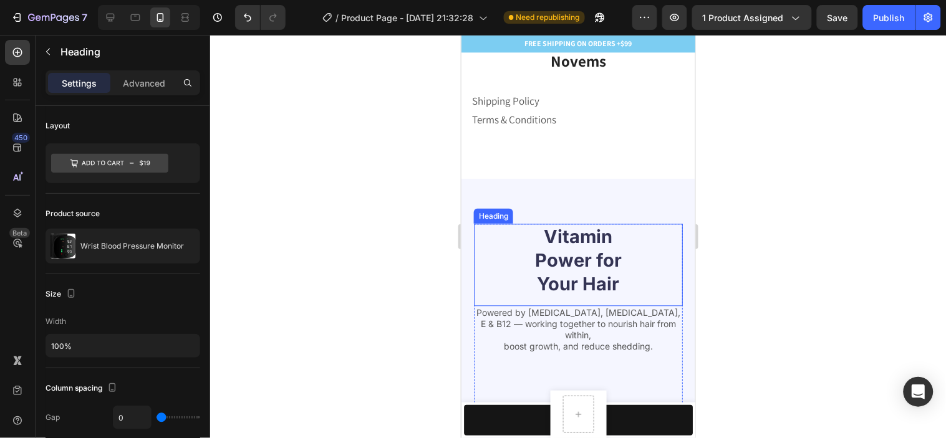
click at [651, 296] on div "Vitamin Power for Your Hair Heading" at bounding box center [577, 264] width 209 height 82
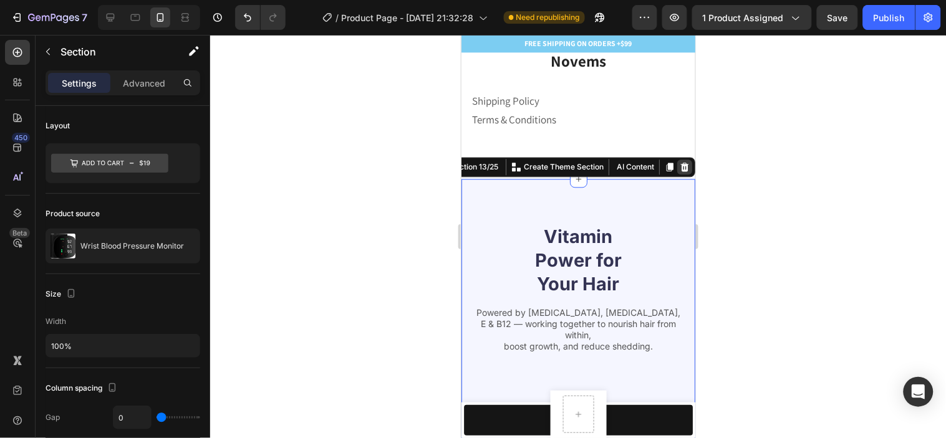
click at [677, 172] on div at bounding box center [684, 166] width 15 height 15
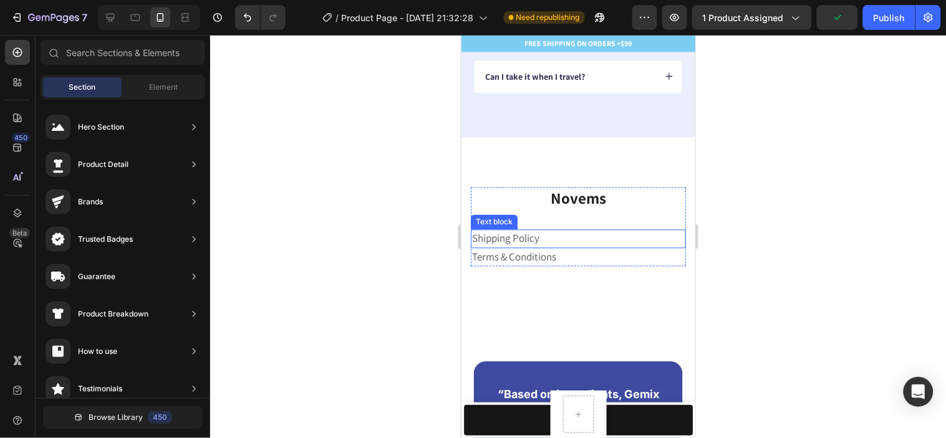
scroll to position [3041, 0]
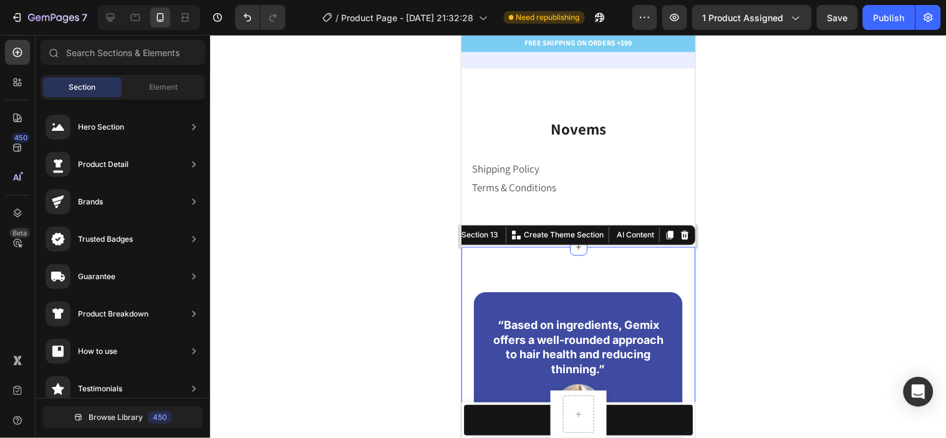
click at [669, 274] on div "“Based on ingredients, Gemix offers a well-rounded approach to hair health and …" at bounding box center [578, 386] width 234 height 279
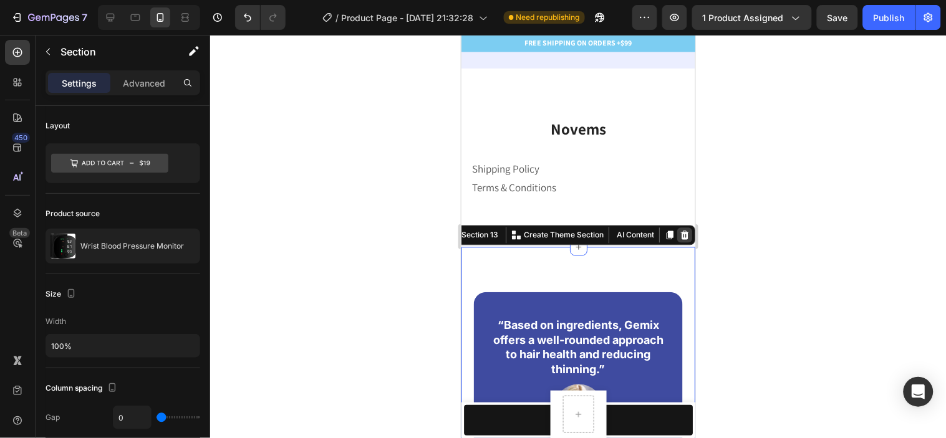
click at [679, 231] on icon at bounding box center [684, 235] width 10 height 10
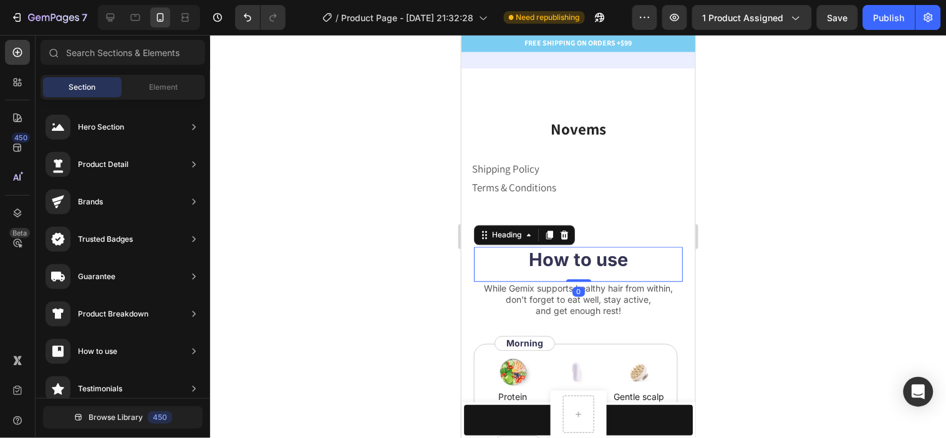
click at [654, 251] on h2 "How to use" at bounding box center [577, 260] width 209 height 26
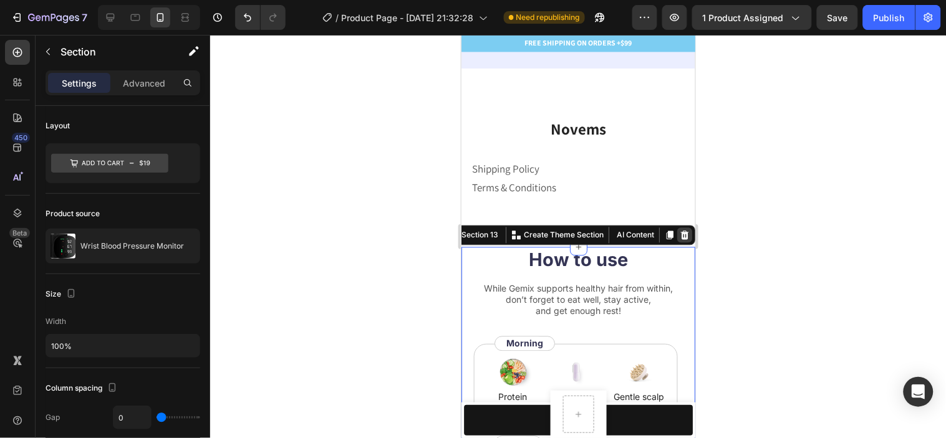
click at [680, 235] on icon at bounding box center [684, 235] width 8 height 9
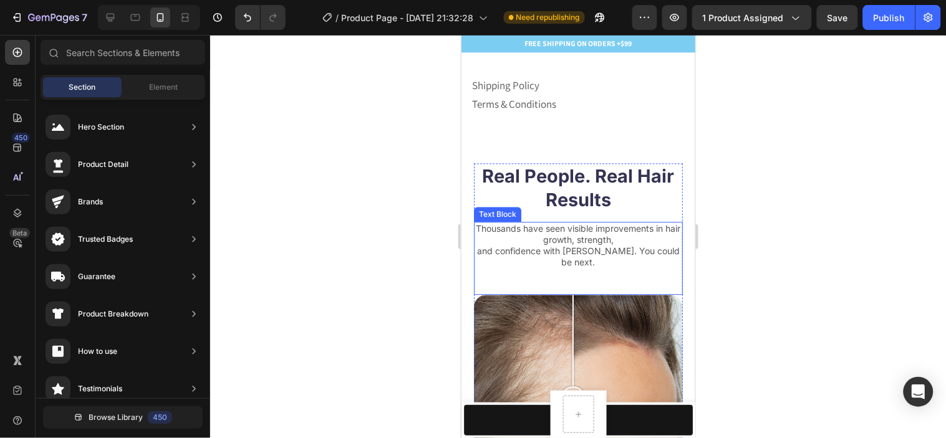
scroll to position [3111, 0]
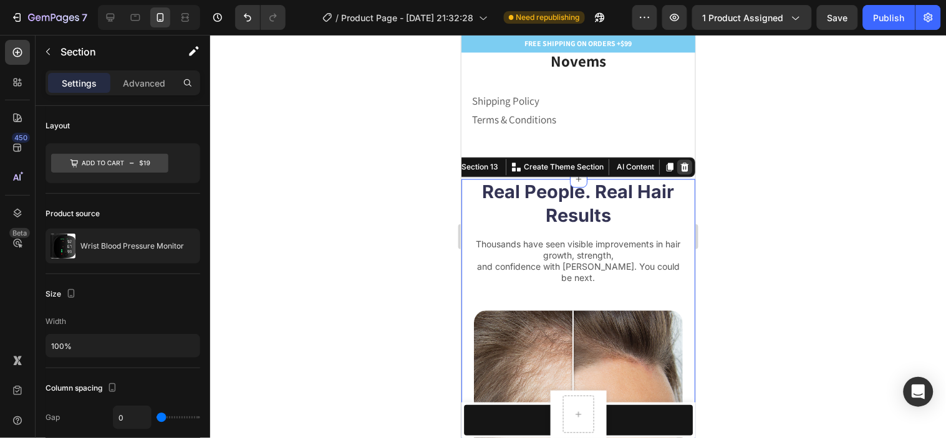
click at [677, 170] on div at bounding box center [684, 166] width 15 height 15
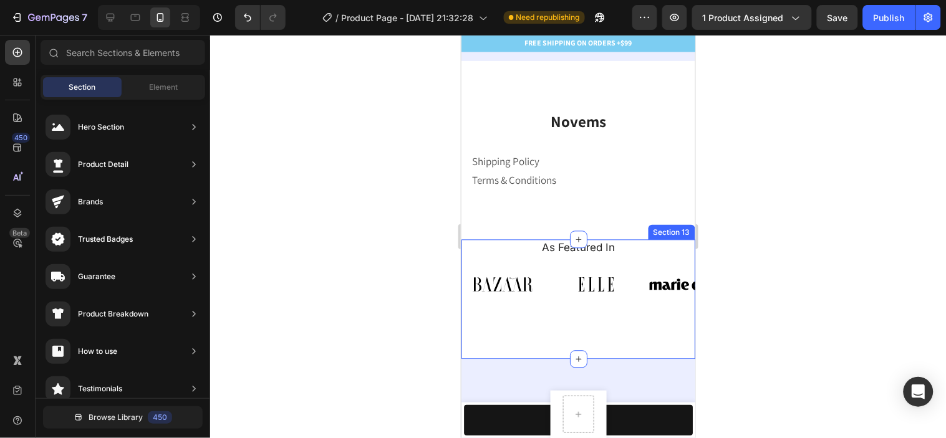
scroll to position [3041, 0]
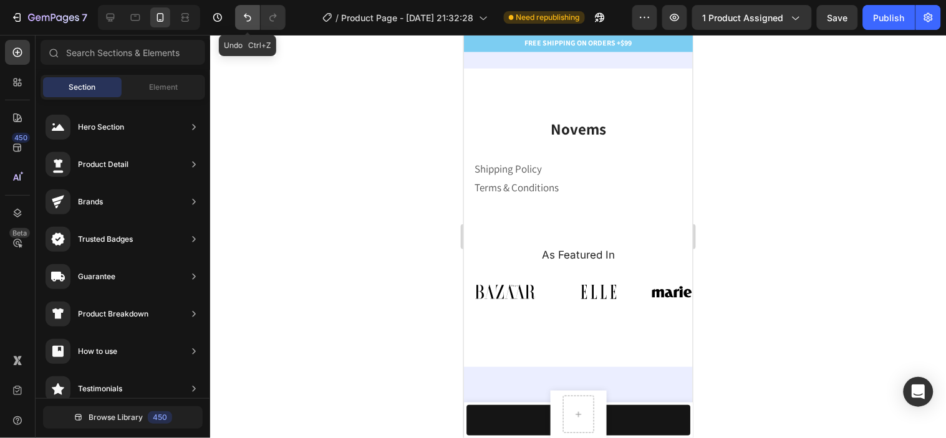
drag, startPoint x: 254, startPoint y: 15, endPoint x: 32, endPoint y: 79, distance: 231.2
click at [254, 15] on button "Undo/Redo" at bounding box center [247, 17] width 25 height 25
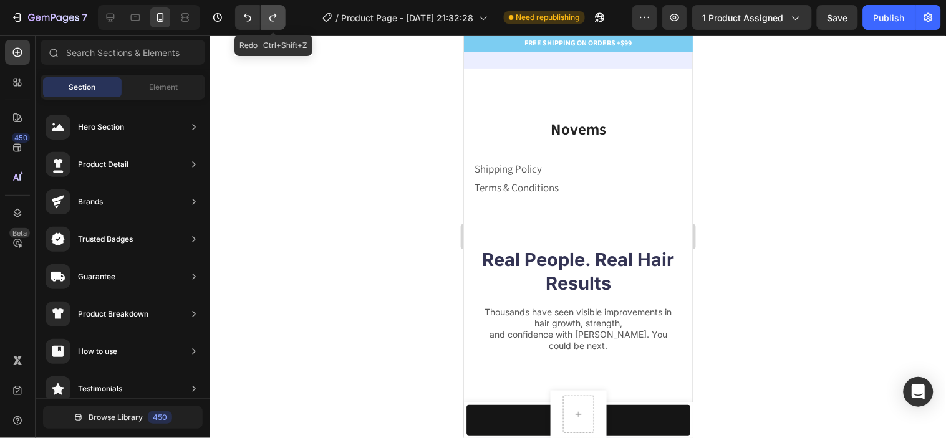
click at [277, 27] on button "Undo/Redo" at bounding box center [273, 17] width 25 height 25
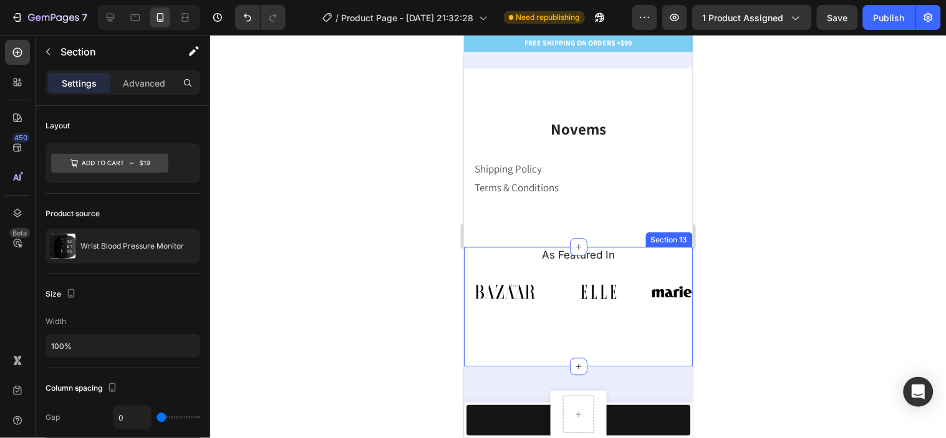
click at [676, 264] on div "As Featured In Heading Image Image Image Image Image Image Image Image Image Im…" at bounding box center [577, 284] width 229 height 75
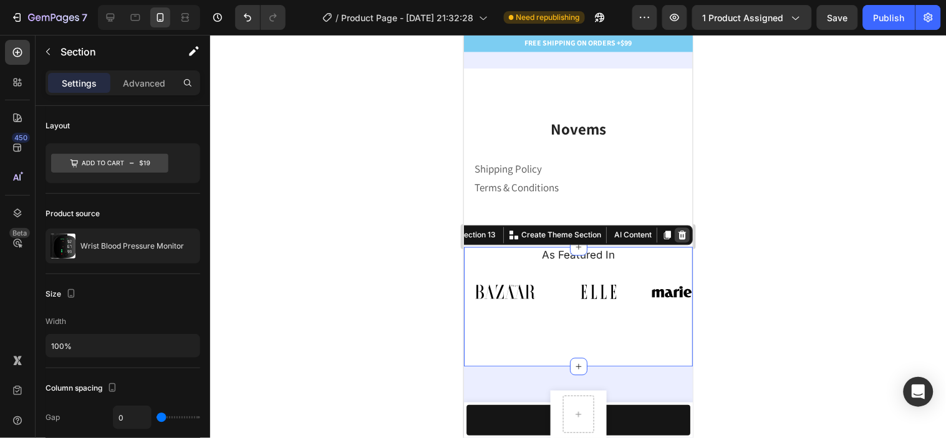
click at [677, 231] on icon at bounding box center [682, 235] width 10 height 10
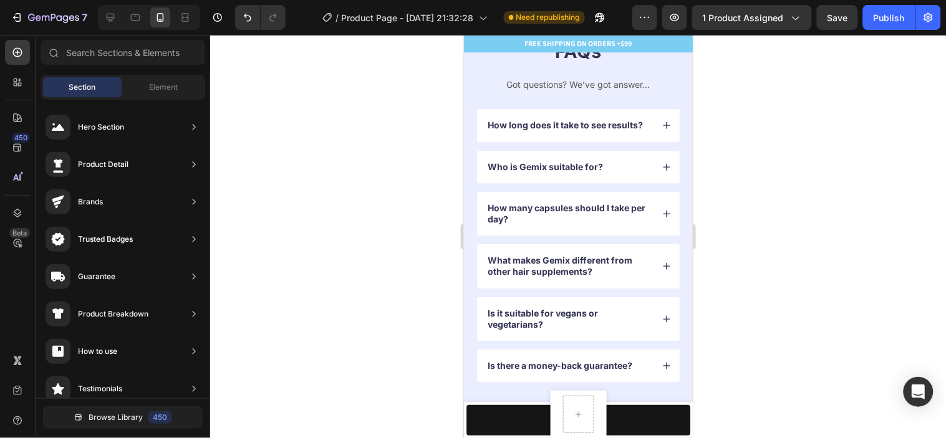
scroll to position [3111, 0]
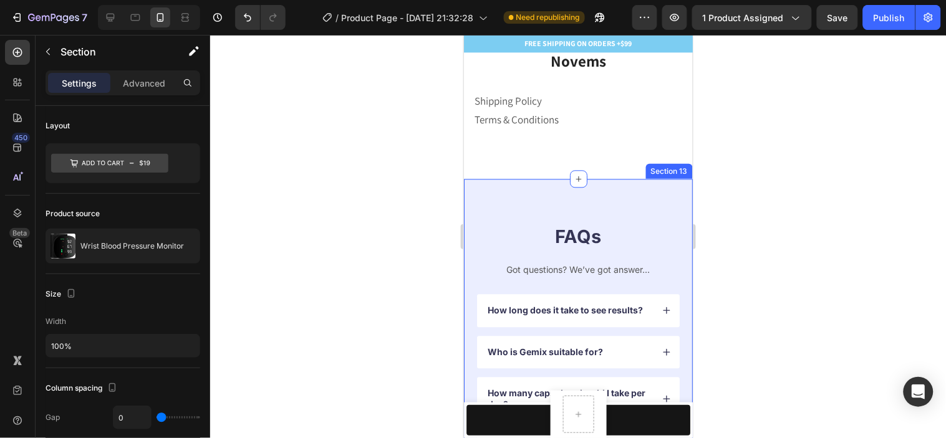
click at [647, 195] on div "FAQs Heading Got questions? We’ve got answer... Text Block How long does it tak…" at bounding box center [577, 394] width 229 height 433
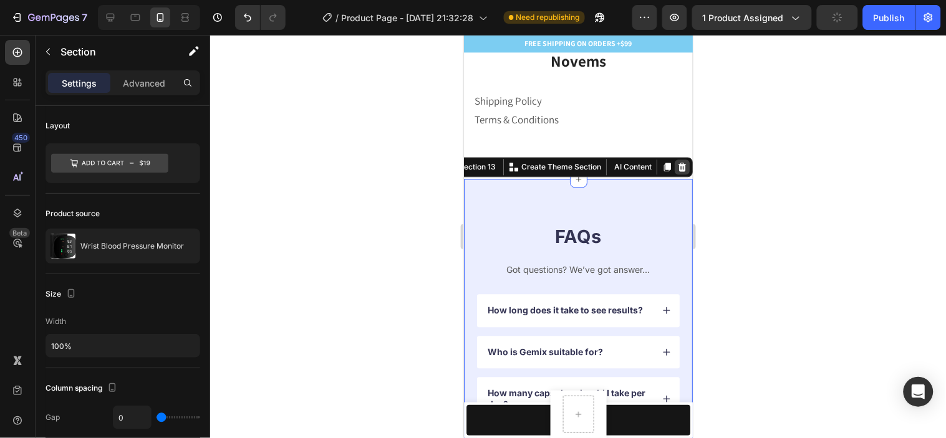
click at [674, 160] on div at bounding box center [681, 166] width 15 height 15
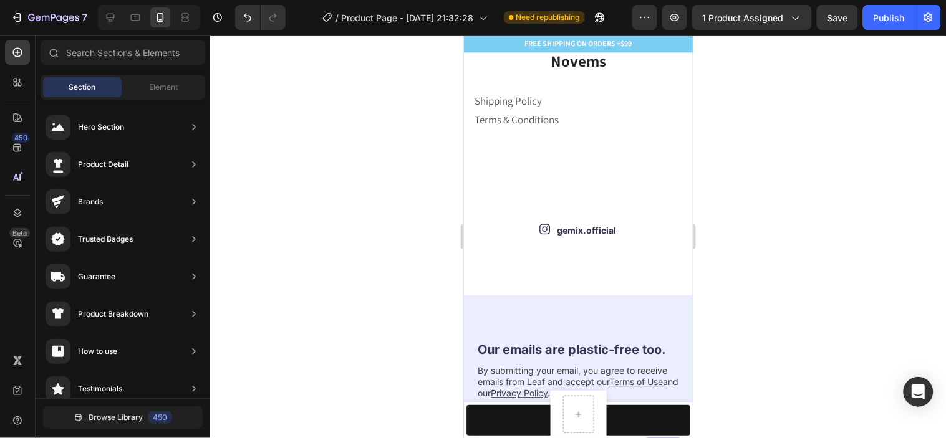
scroll to position [3180, 0]
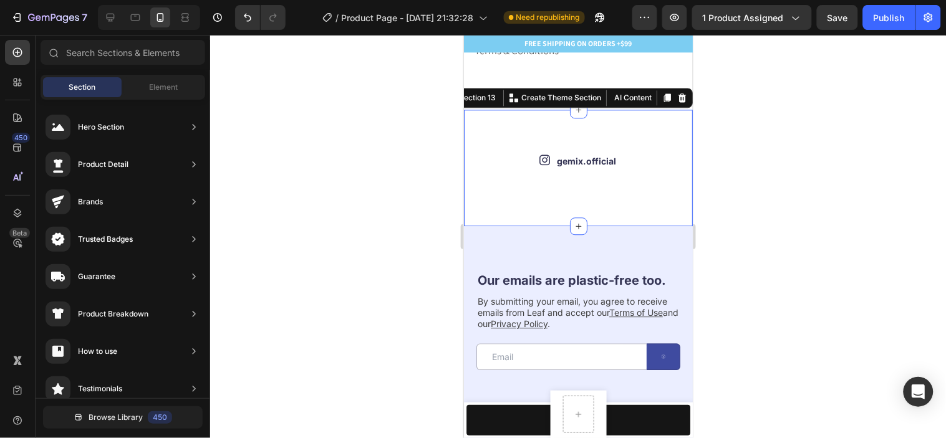
click at [660, 141] on div "Icon gemix.official Text Block Row Image Image Image Image Image Image Image Im…" at bounding box center [577, 167] width 229 height 116
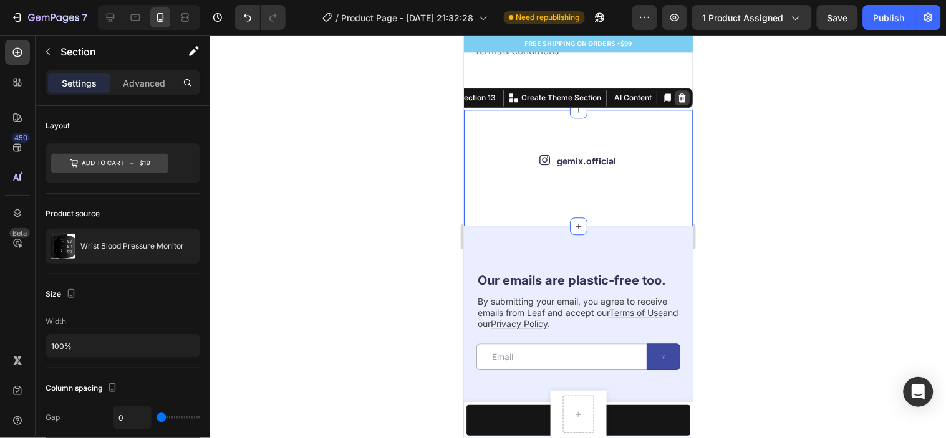
click at [676, 95] on div at bounding box center [681, 97] width 15 height 15
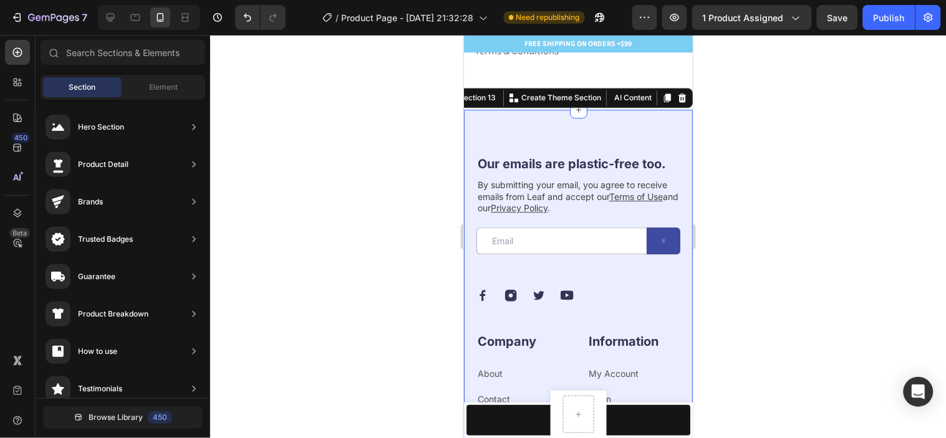
click at [660, 118] on div "Our emails are plastic-free too. Heading By submitting your email, you agree to…" at bounding box center [577, 342] width 229 height 466
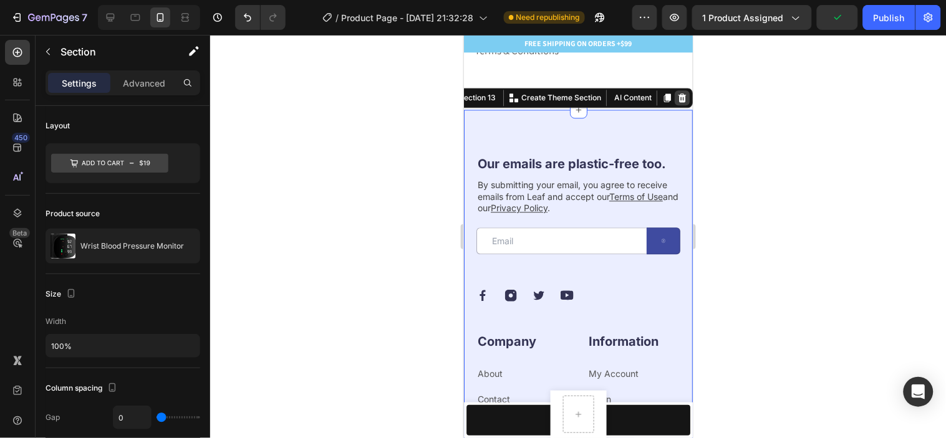
click at [677, 97] on icon at bounding box center [682, 97] width 10 height 10
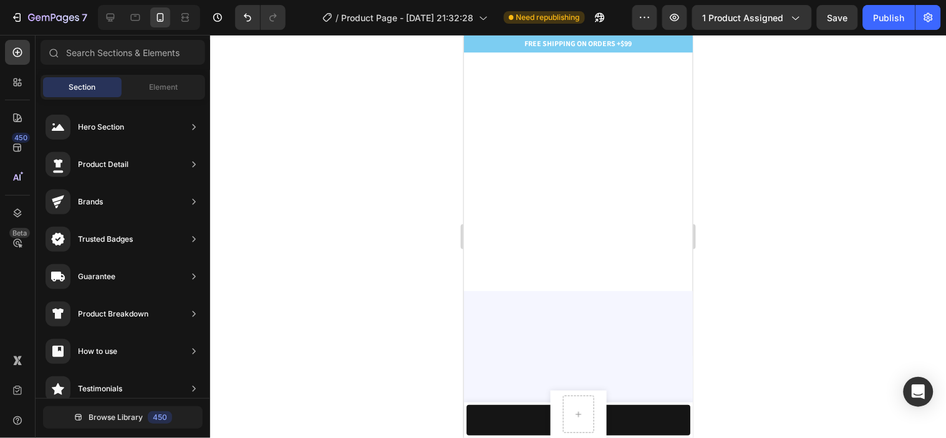
scroll to position [0, 0]
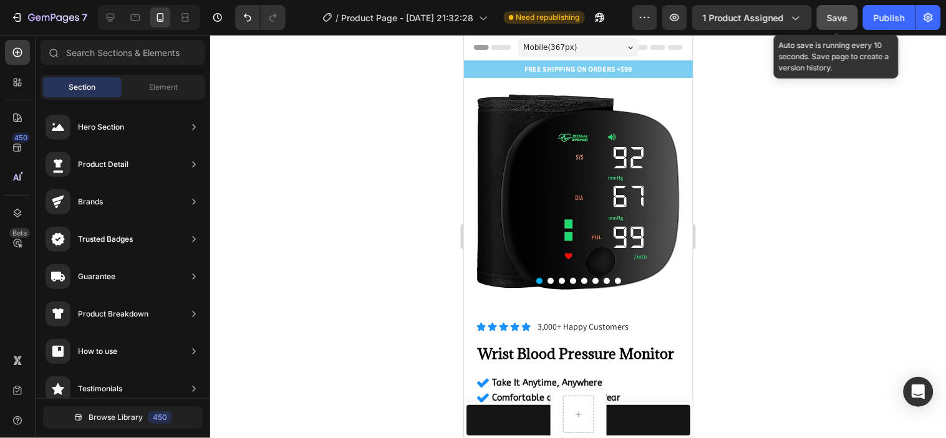
click at [851, 9] on button "Save" at bounding box center [837, 17] width 41 height 25
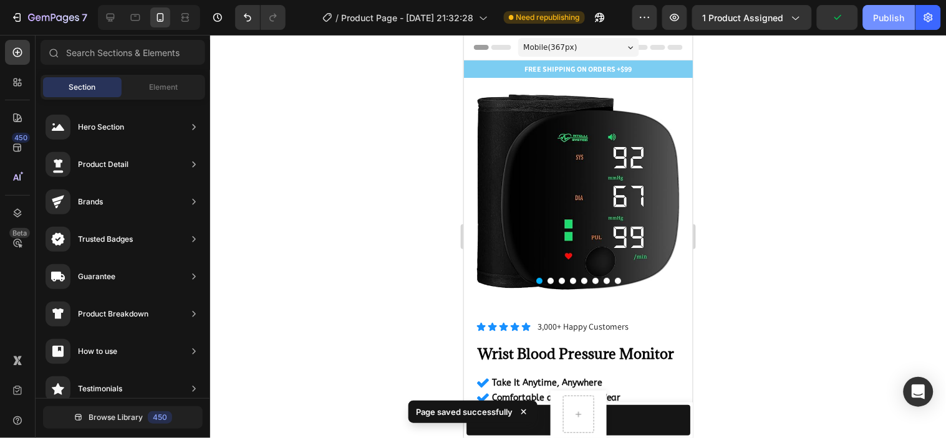
click at [898, 21] on div "Publish" at bounding box center [889, 17] width 31 height 13
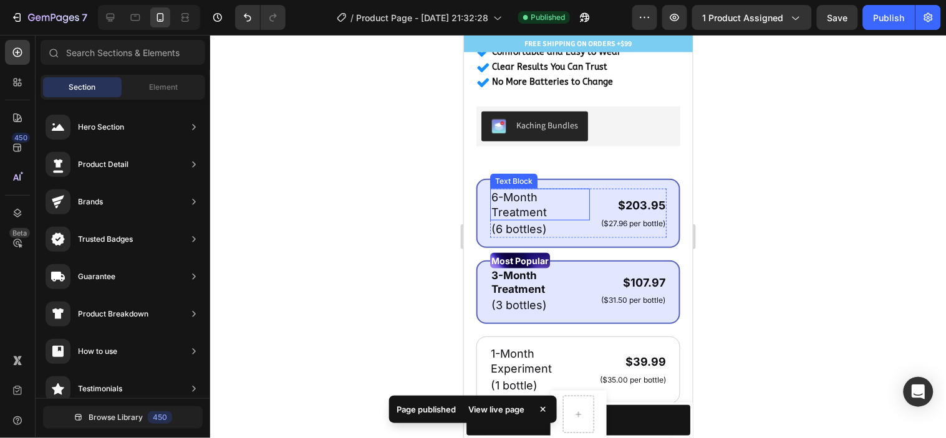
scroll to position [415, 0]
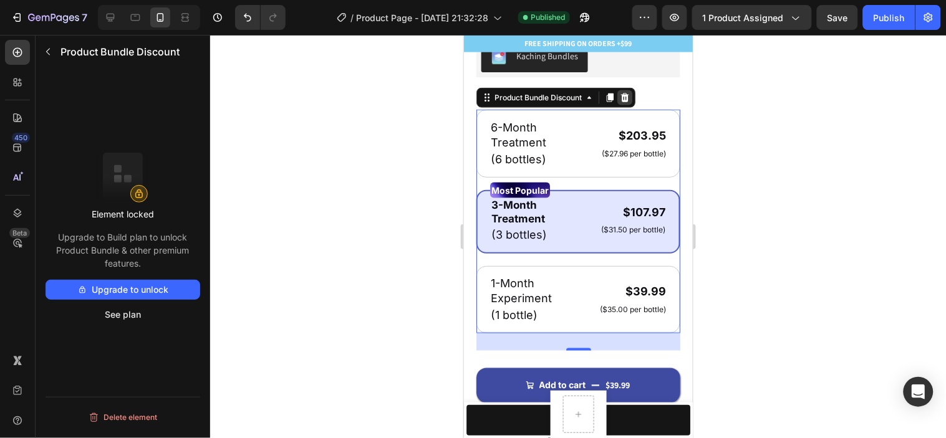
click at [621, 102] on icon at bounding box center [624, 97] width 10 height 10
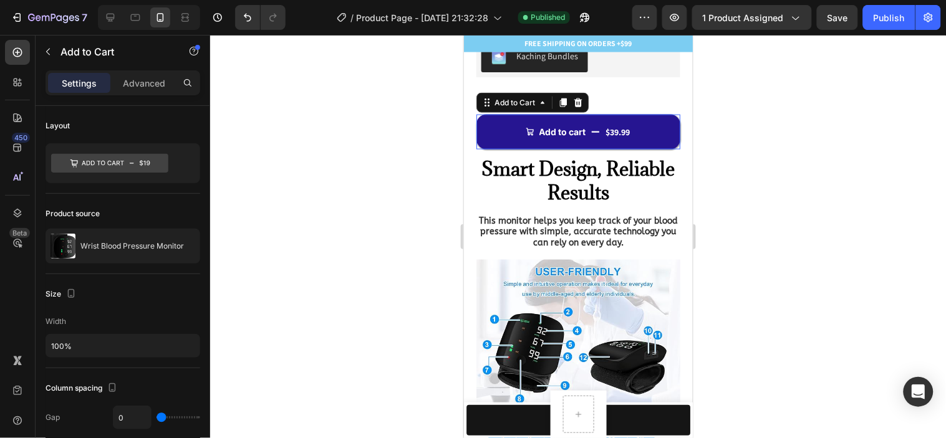
click at [652, 135] on button "Add to cart $39.99" at bounding box center [578, 131] width 204 height 35
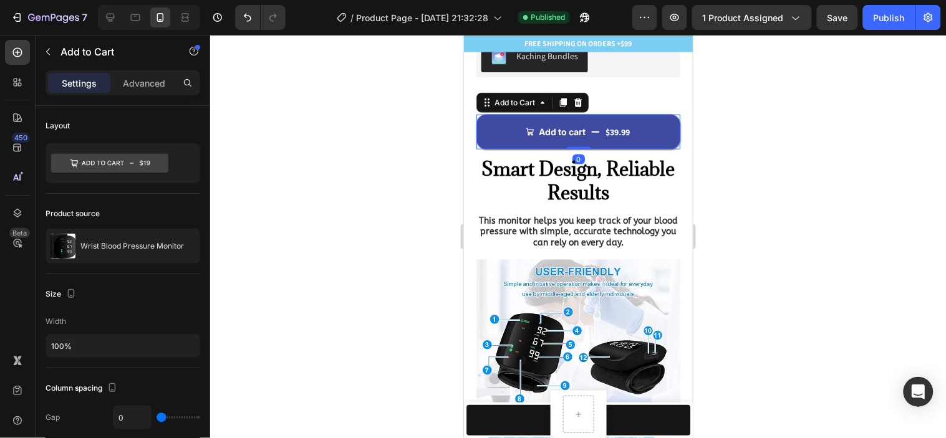
click at [790, 102] on div at bounding box center [578, 237] width 736 height 404
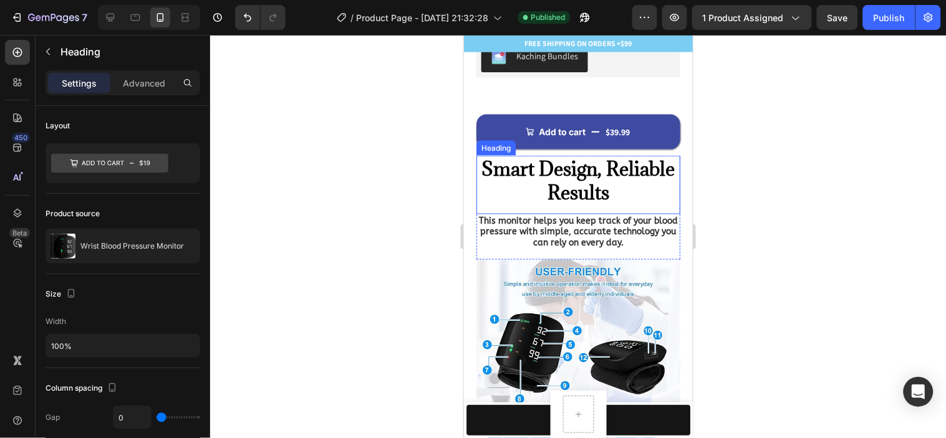
click at [639, 165] on h2 "Smart Design, Reliable Results" at bounding box center [578, 179] width 204 height 49
click at [142, 79] on p "Advanced" at bounding box center [144, 83] width 42 height 13
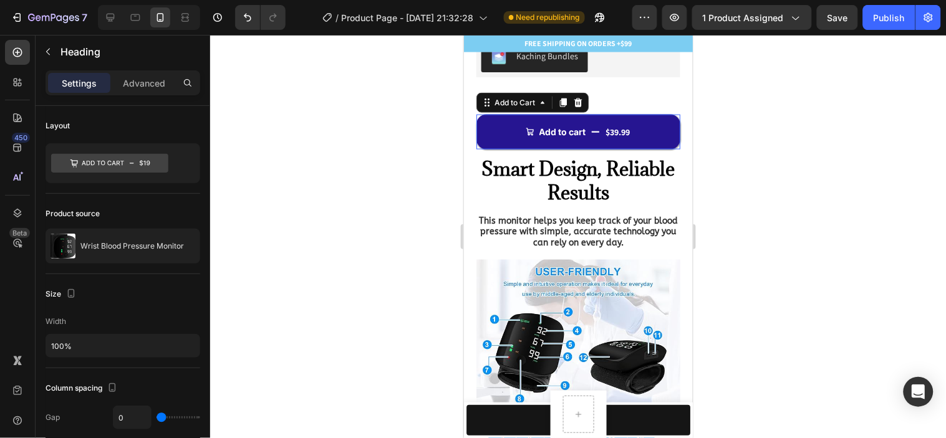
click at [639, 120] on button "Add to cart $39.99" at bounding box center [578, 131] width 204 height 35
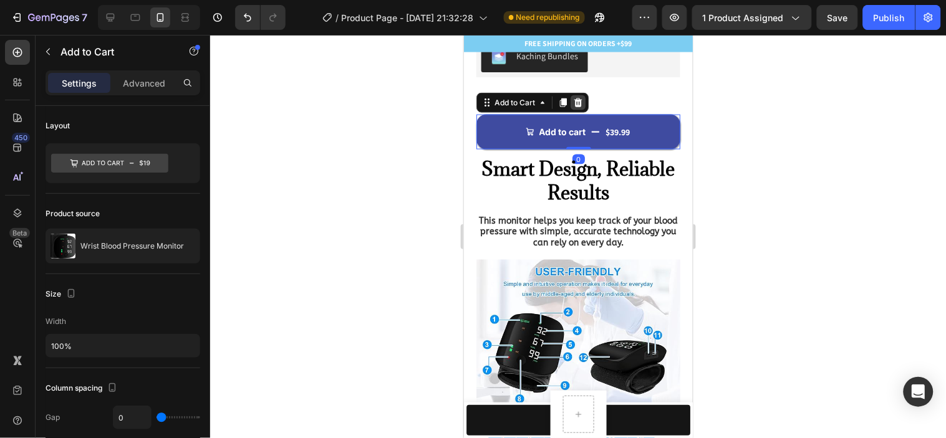
click at [573, 105] on icon at bounding box center [578, 102] width 10 height 10
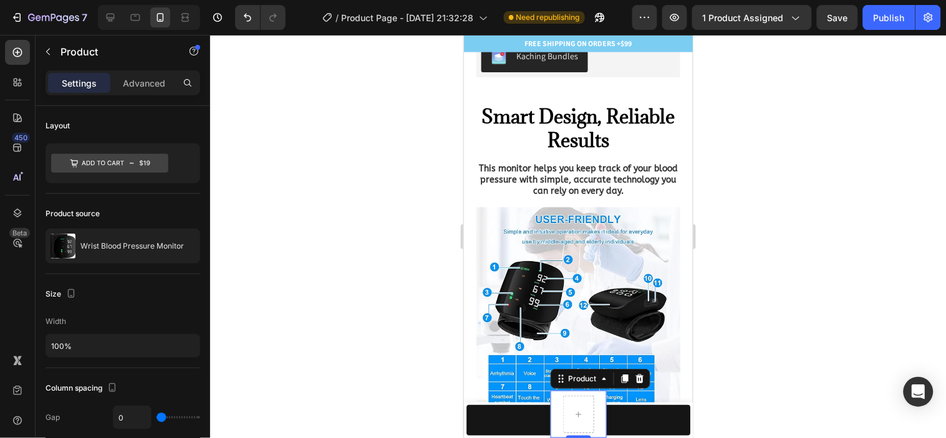
click at [595, 409] on div "Product Images Wrist Blood Pressure Monitor Product Title $39.99 Product Price …" at bounding box center [578, 413] width 56 height 47
click at [637, 378] on icon at bounding box center [639, 379] width 10 height 10
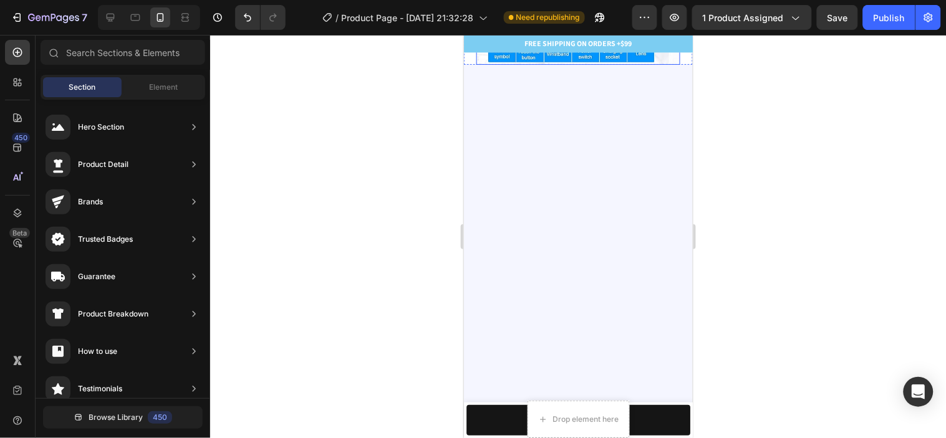
scroll to position [0, 0]
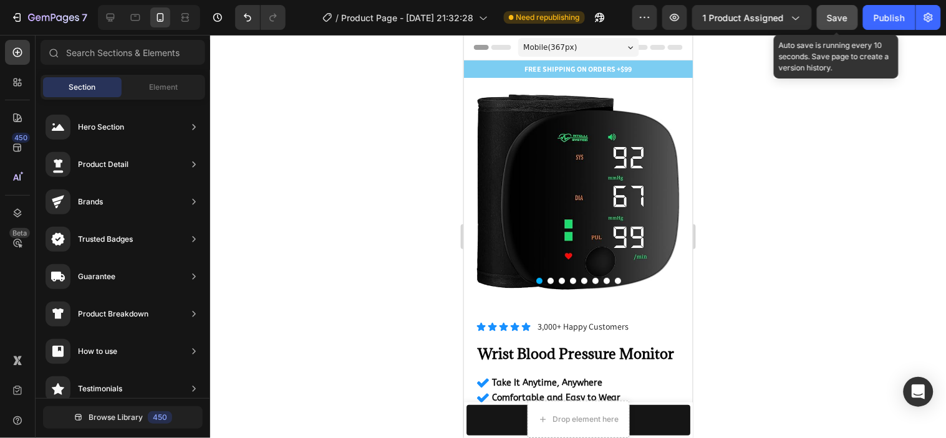
click at [831, 19] on span "Save" at bounding box center [838, 17] width 21 height 11
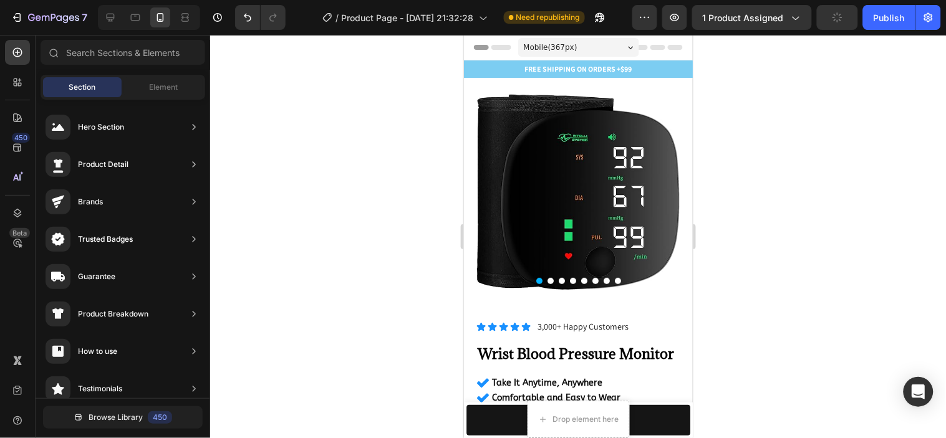
drag, startPoint x: 871, startPoint y: 19, endPoint x: 712, endPoint y: 163, distance: 215.1
click at [873, 17] on button "Publish" at bounding box center [889, 17] width 52 height 25
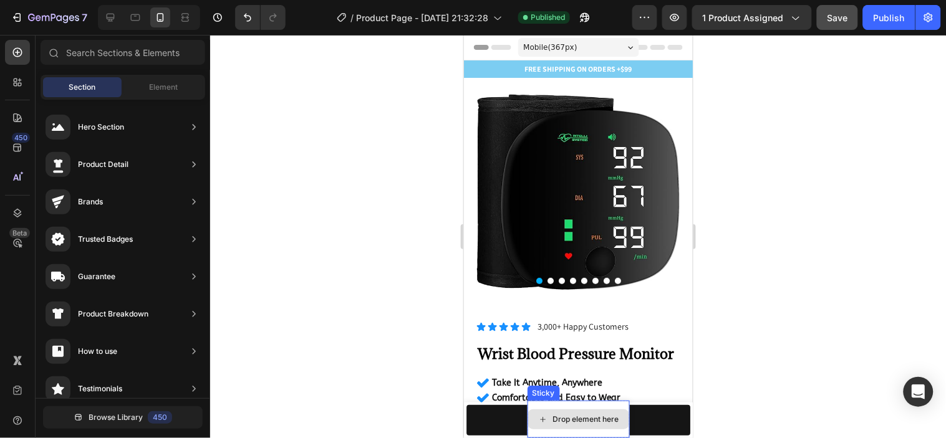
click at [617, 413] on div "Drop element here" at bounding box center [578, 419] width 101 height 20
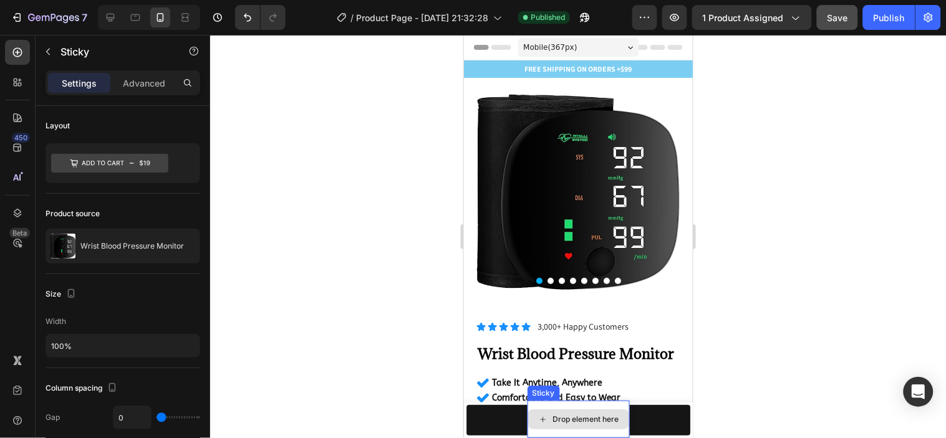
click at [611, 405] on div "Drop element here" at bounding box center [578, 418] width 102 height 37
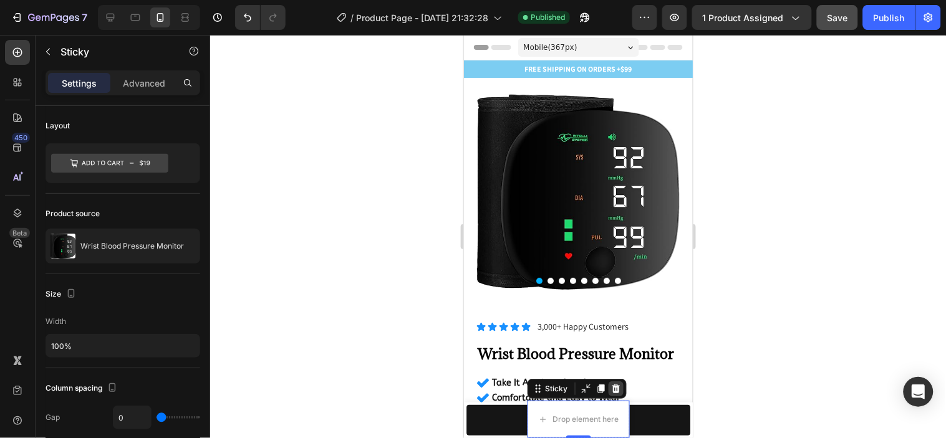
click at [616, 393] on div at bounding box center [615, 388] width 15 height 15
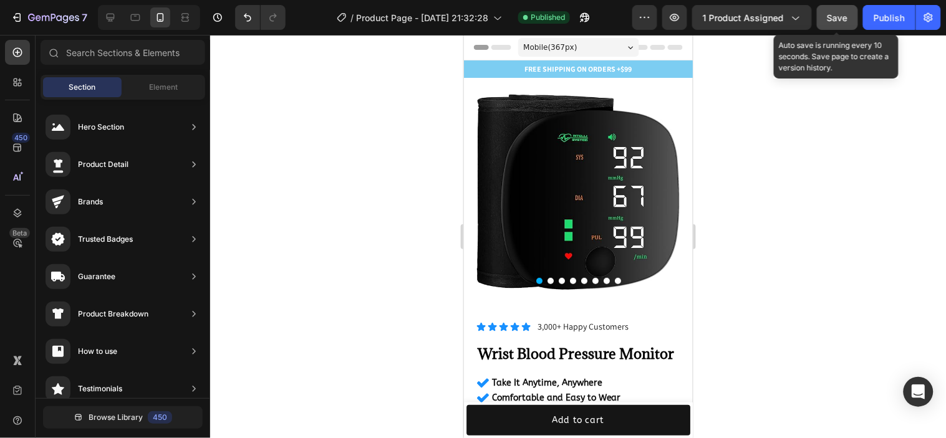
click at [840, 23] on div "Save" at bounding box center [838, 17] width 21 height 13
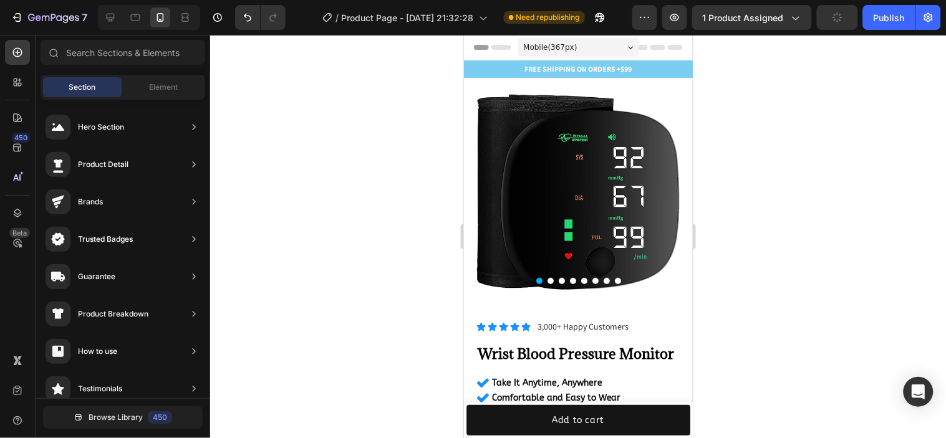
drag, startPoint x: 874, startPoint y: 16, endPoint x: 888, endPoint y: 38, distance: 25.8
click at [874, 16] on button "Publish" at bounding box center [889, 17] width 52 height 25
